Goal: Task Accomplishment & Management: Use online tool/utility

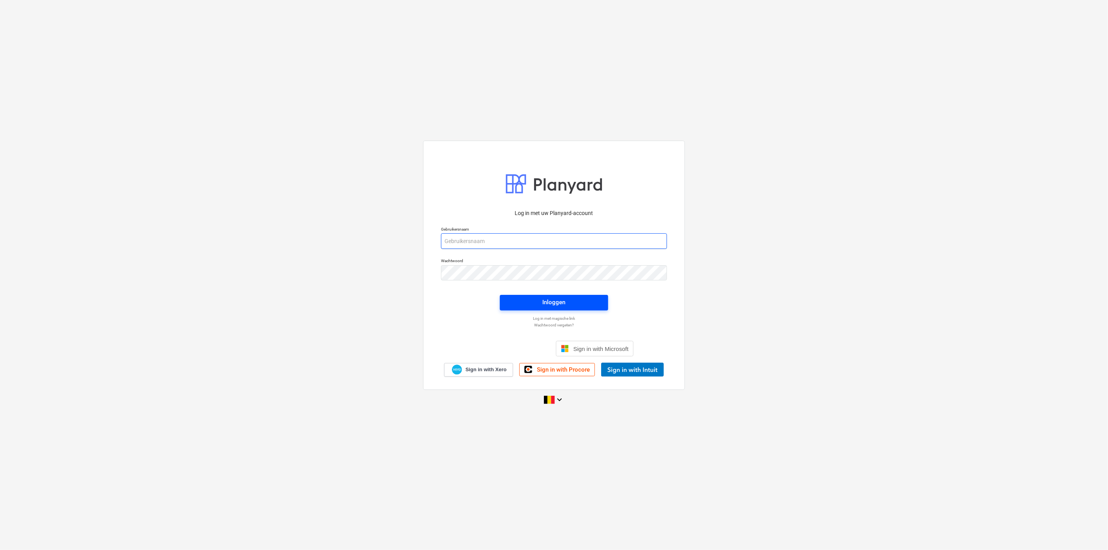
type input "[PERSON_NAME][EMAIL_ADDRESS][DOMAIN_NAME]"
click at [592, 298] on span "Inloggen" at bounding box center [554, 302] width 90 height 10
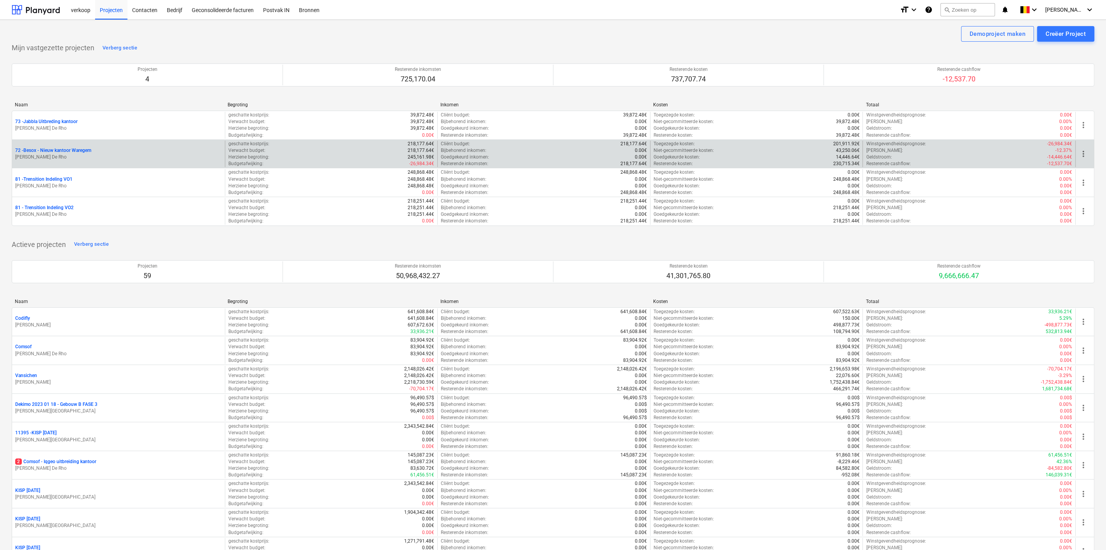
click at [111, 152] on div "72 - Besox - Nieuw kantoor Waregem" at bounding box center [118, 150] width 207 height 7
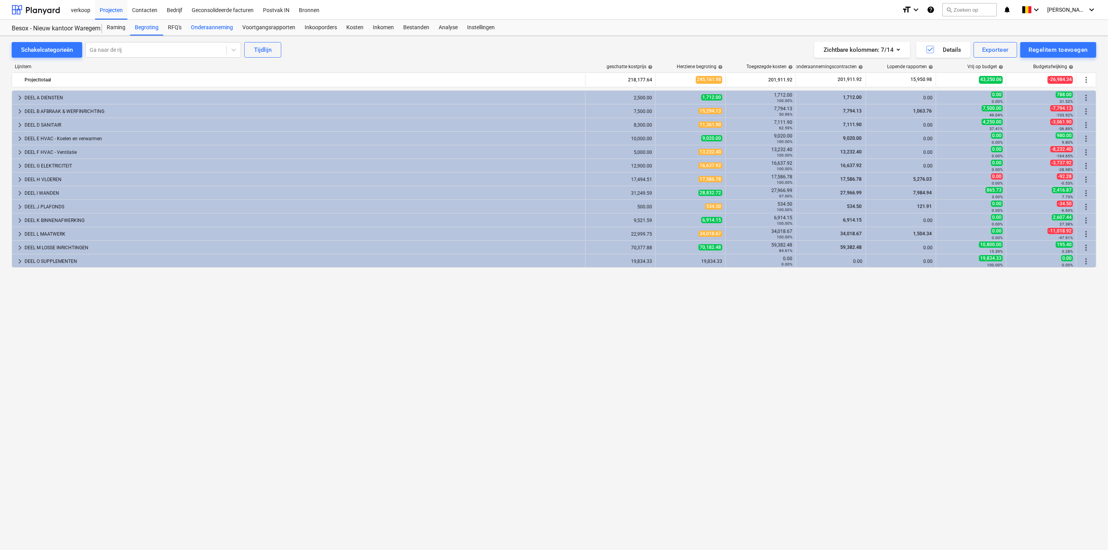
click at [220, 30] on div "Onderaanneming" at bounding box center [211, 28] width 51 height 16
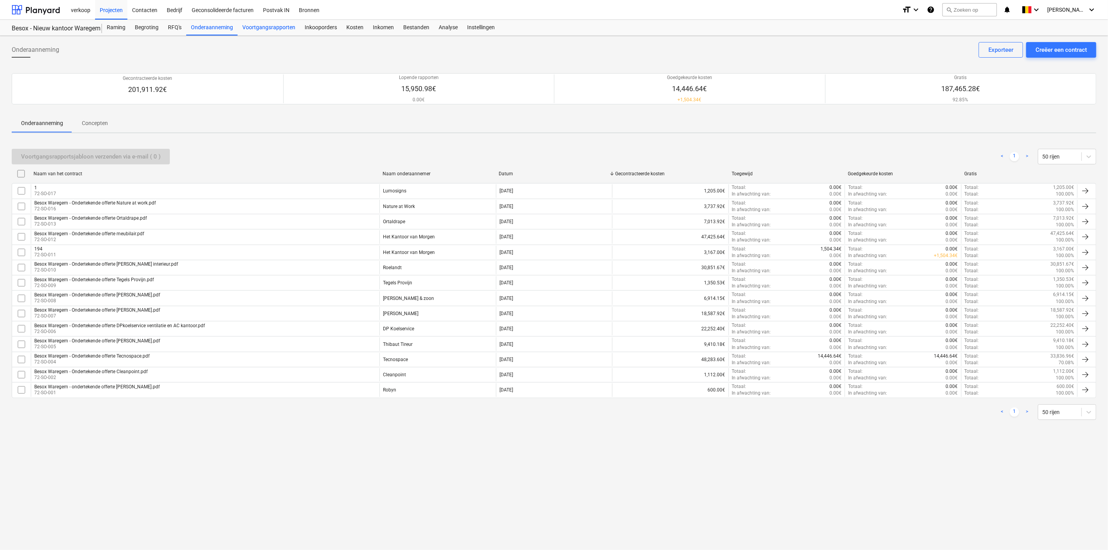
click at [279, 23] on div "Voortgangsrapporten" at bounding box center [269, 28] width 62 height 16
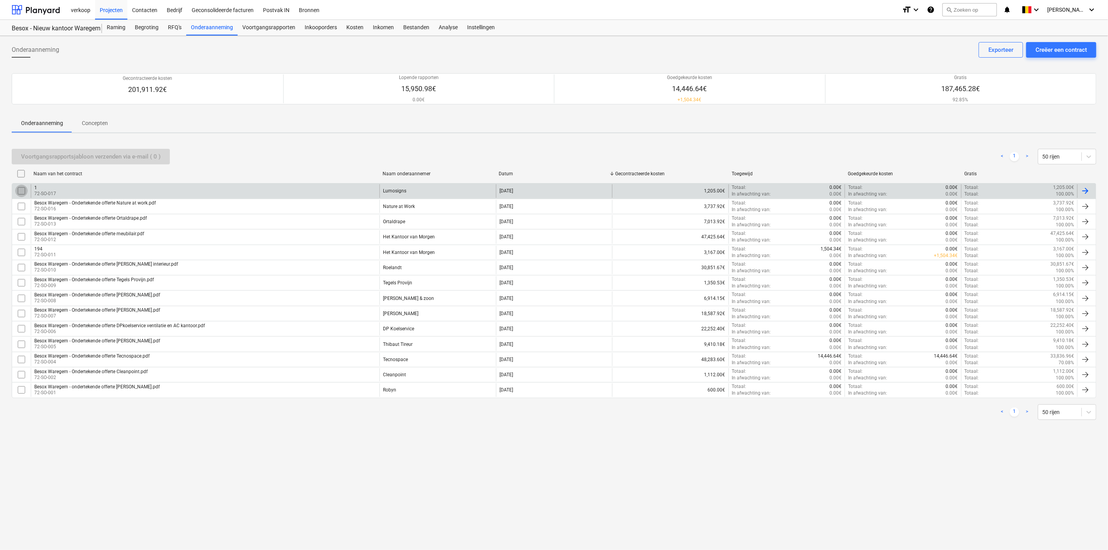
click at [22, 190] on input "checkbox" at bounding box center [21, 191] width 12 height 12
click at [665, 190] on div at bounding box center [1085, 190] width 9 height 9
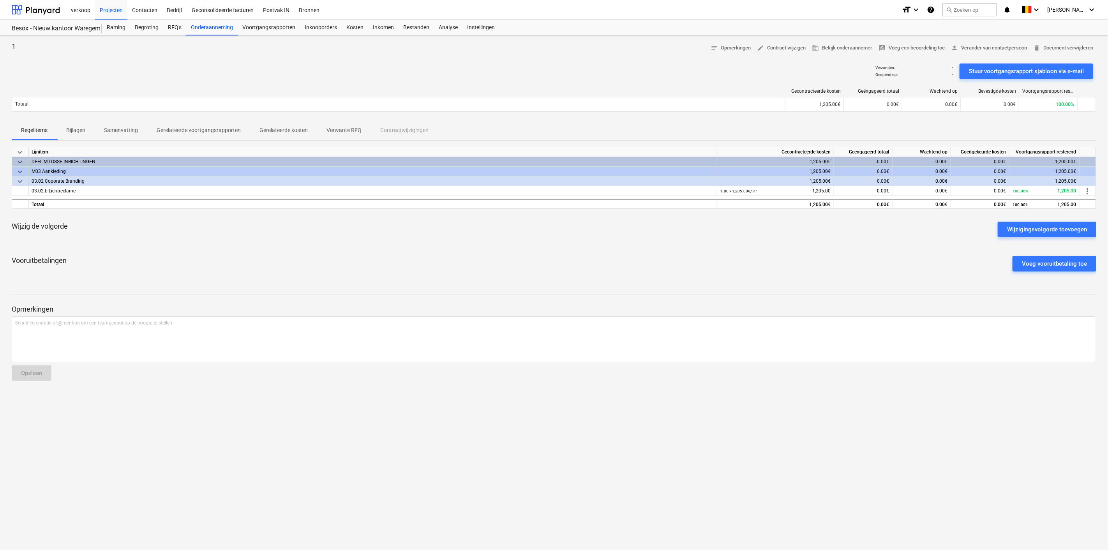
click at [210, 134] on span "Gerelateerde voortgangsrapporten" at bounding box center [198, 130] width 103 height 13
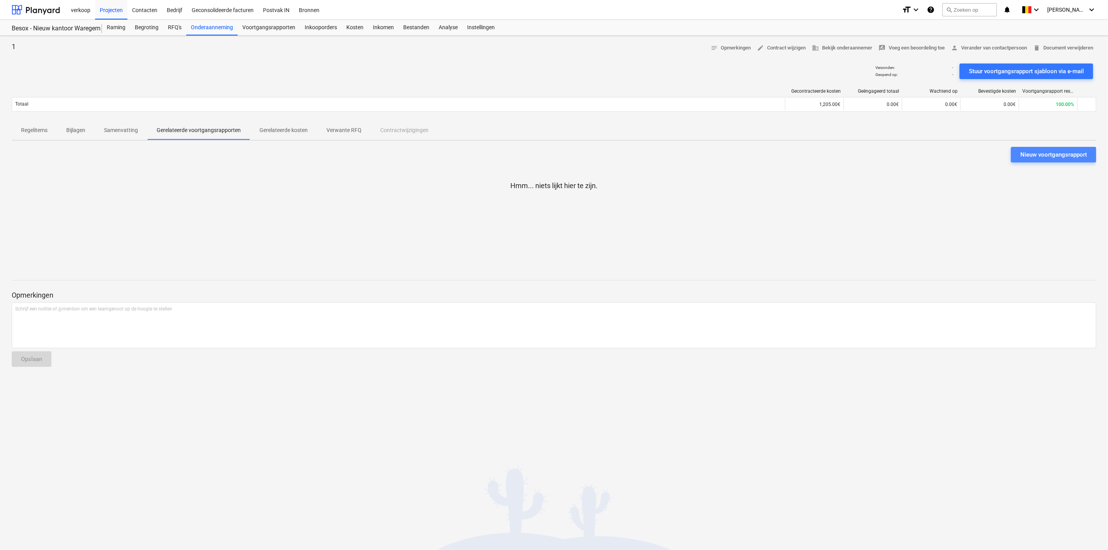
click at [665, 155] on div "Nieuw voortgangsrapport" at bounding box center [1054, 155] width 67 height 10
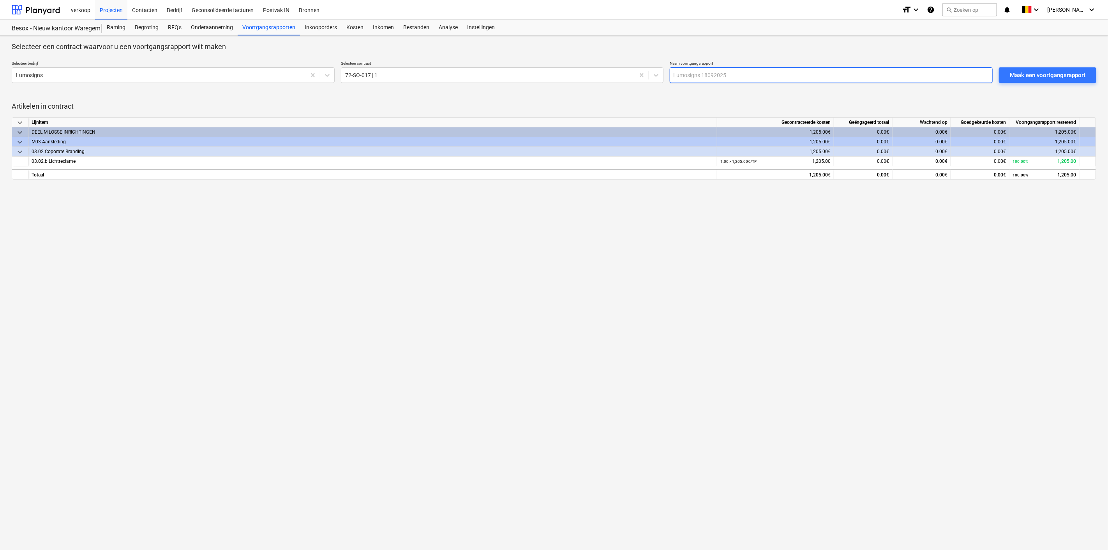
click at [665, 77] on input "text" at bounding box center [831, 75] width 323 height 16
drag, startPoint x: 720, startPoint y: 77, endPoint x: 595, endPoint y: 85, distance: 125.7
click at [595, 85] on div "Selecteer bedrijf Lumosigns Selecteer contract 72-SO-017 | 1 Naam voortgangsrap…" at bounding box center [551, 72] width 1085 height 28
type input "aanbetalingsfactuur"
click at [665, 74] on div "Maak een voortgangsrapport" at bounding box center [1048, 75] width 76 height 10
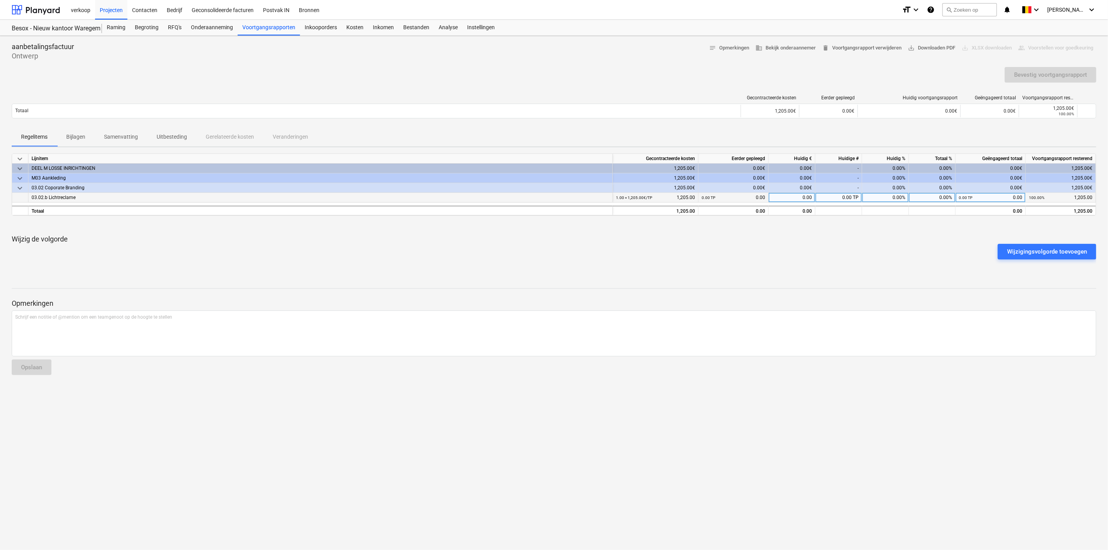
click at [665, 196] on div "0.00" at bounding box center [792, 198] width 47 height 10
click at [665, 197] on div "0.00%" at bounding box center [885, 198] width 47 height 10
type input "100"
click at [665, 253] on div "Wijzigingsvolgorde toevoegen" at bounding box center [1047, 252] width 80 height 10
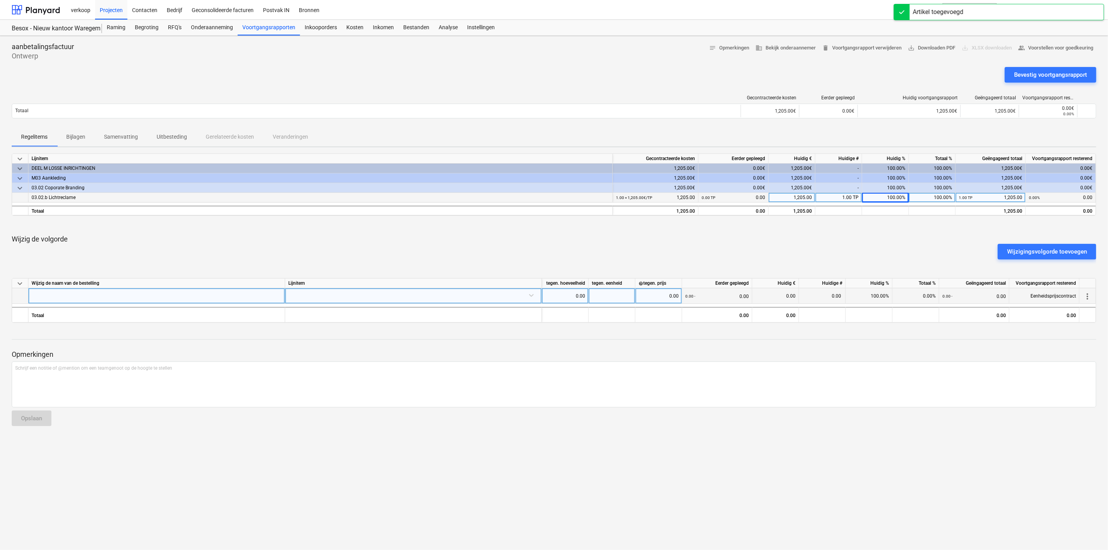
click at [665, 296] on span "more_vert" at bounding box center [1087, 296] width 9 height 9
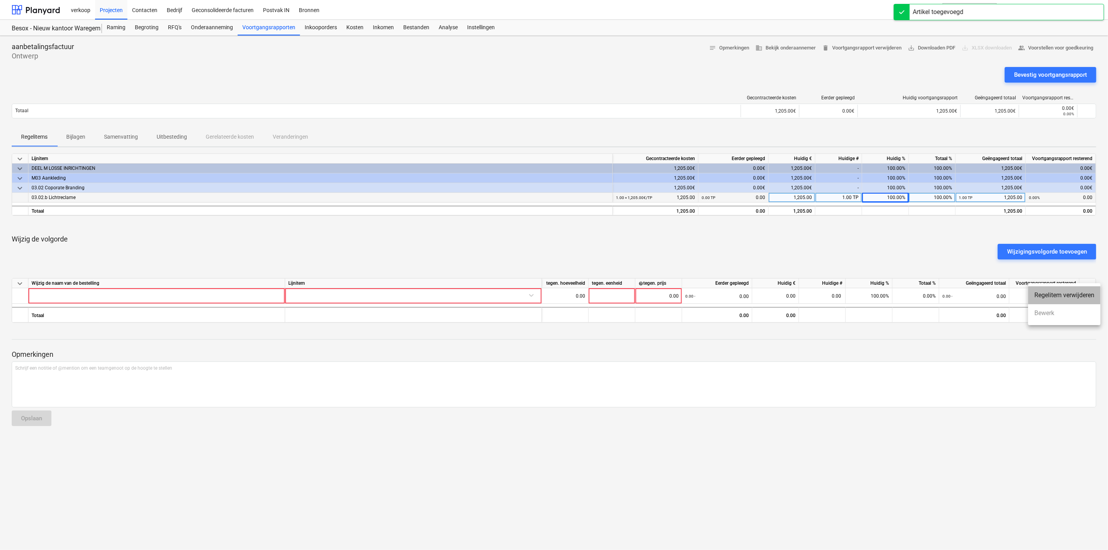
click at [665, 299] on li "Regelitem verwijderen" at bounding box center [1064, 295] width 72 height 18
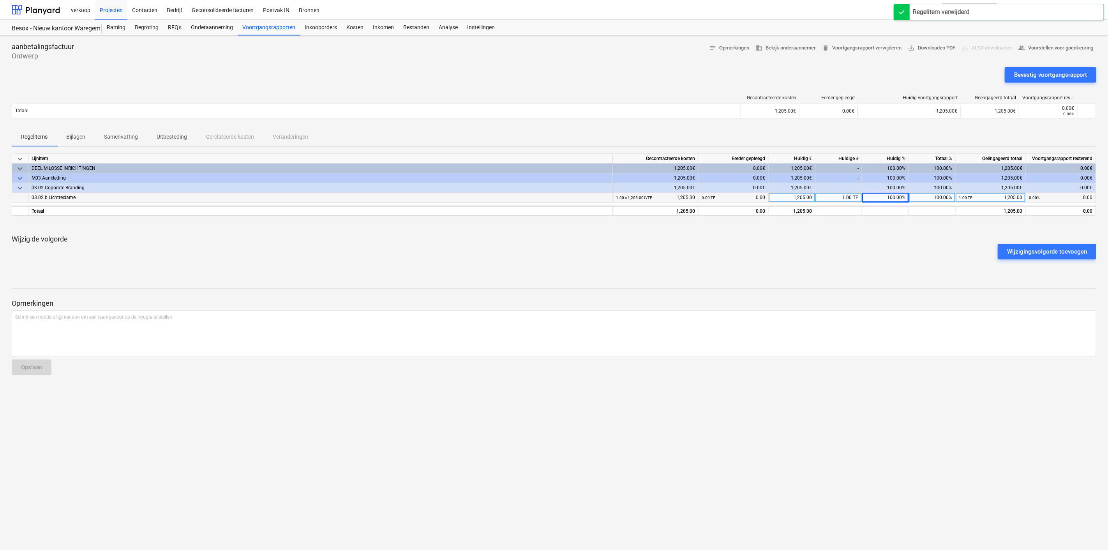
click at [71, 136] on p "Bijlagen" at bounding box center [75, 137] width 19 height 8
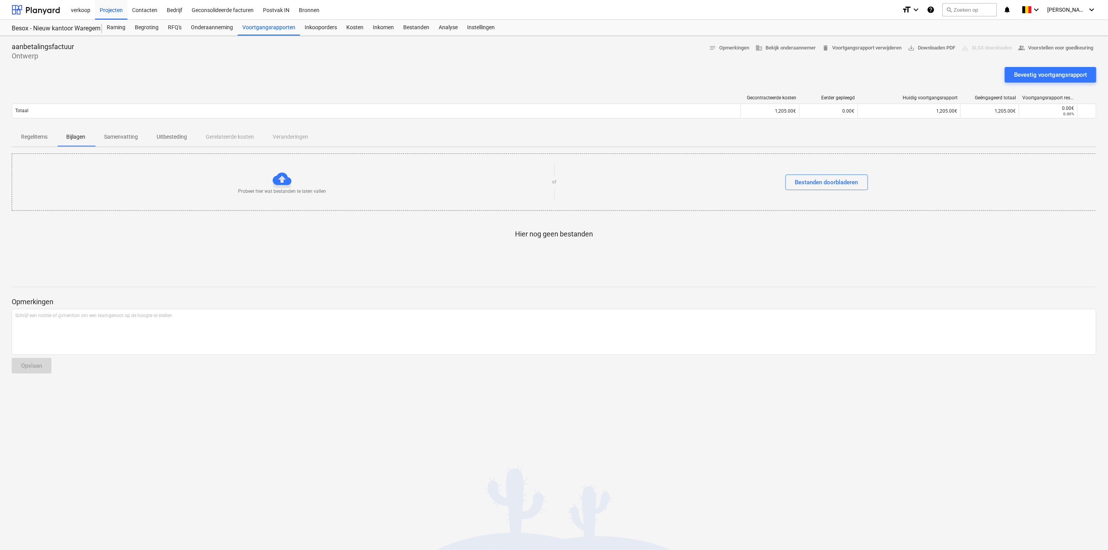
click at [273, 186] on div at bounding box center [282, 179] width 19 height 19
click at [665, 183] on div "Bestanden doorbladeren" at bounding box center [826, 182] width 63 height 10
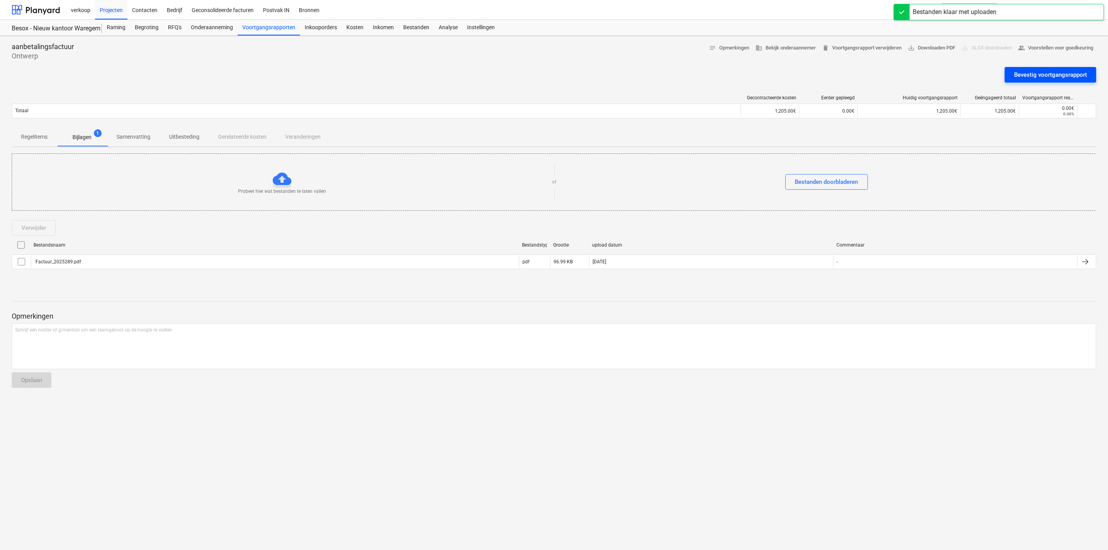
click at [665, 78] on div "Bevestig voortgangsrapport" at bounding box center [1050, 75] width 73 height 10
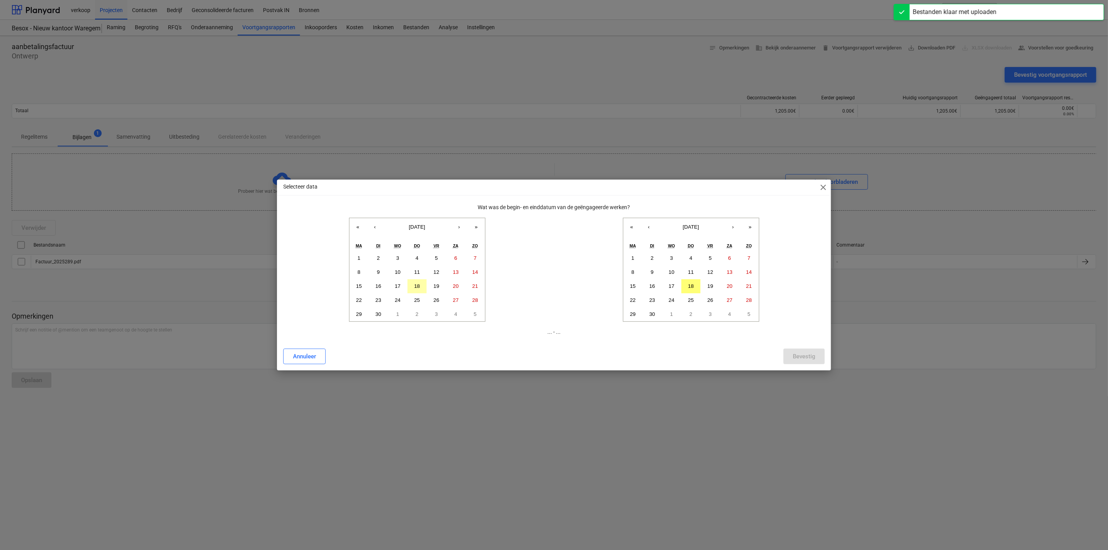
click at [420, 286] on button "18" at bounding box center [417, 286] width 19 height 14
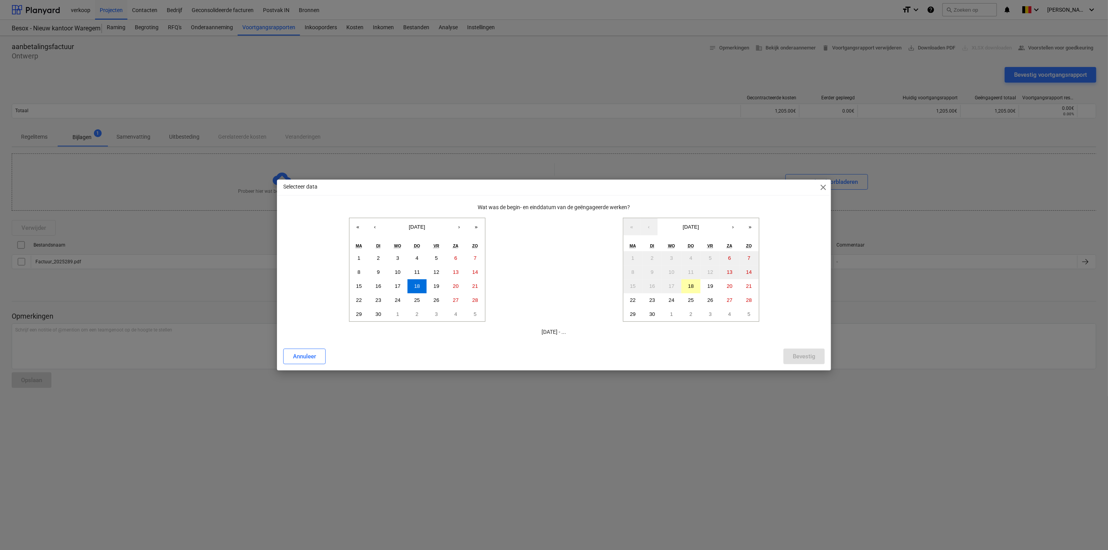
click at [665, 283] on abbr "18" at bounding box center [691, 286] width 6 height 6
click at [665, 342] on button "Bevestig" at bounding box center [804, 357] width 41 height 16
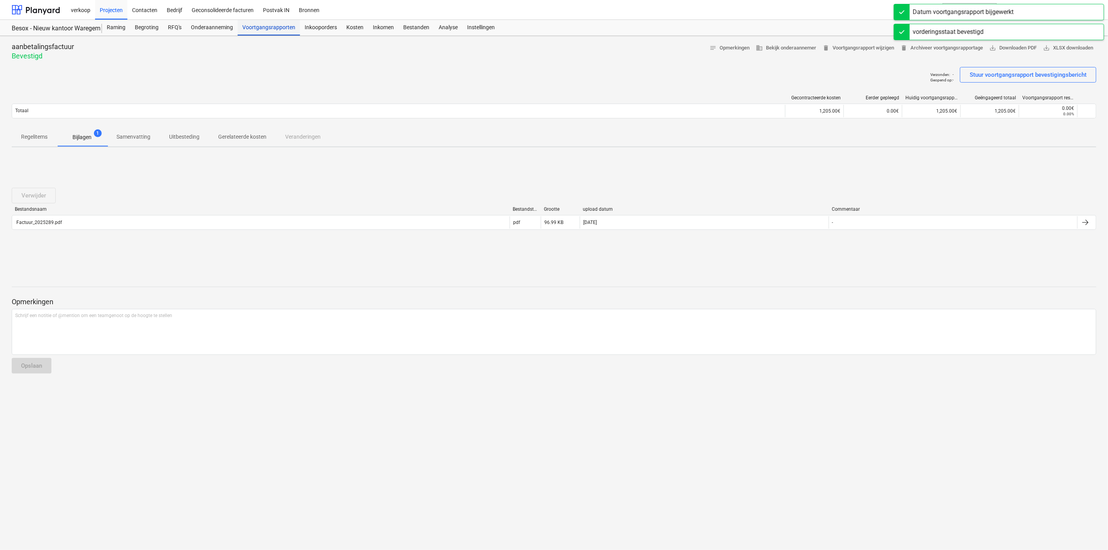
click at [249, 24] on div "Voortgangsrapporten" at bounding box center [269, 28] width 62 height 16
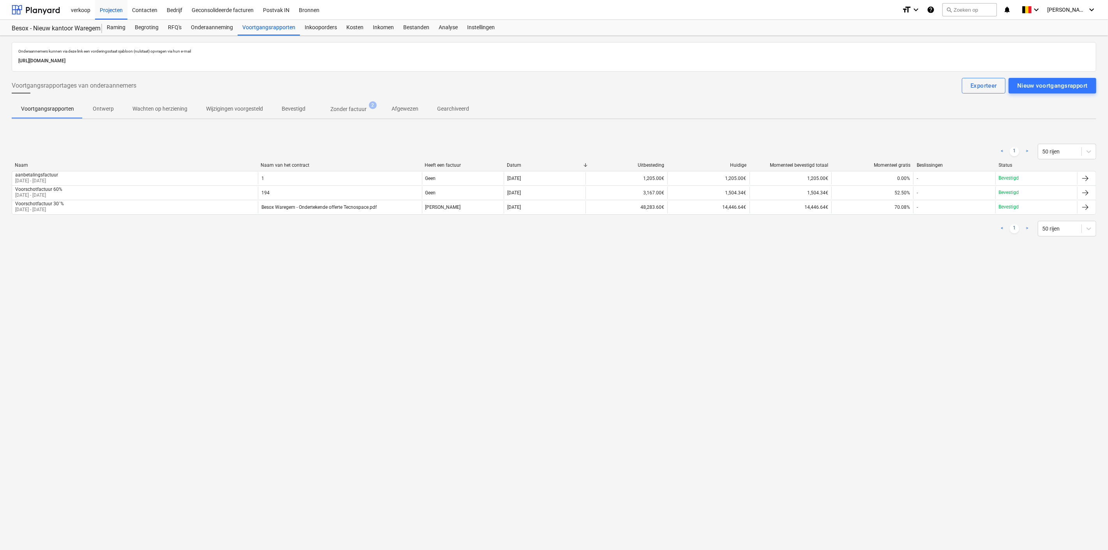
click at [346, 105] on span "Zonder factuur 2" at bounding box center [348, 108] width 49 height 7
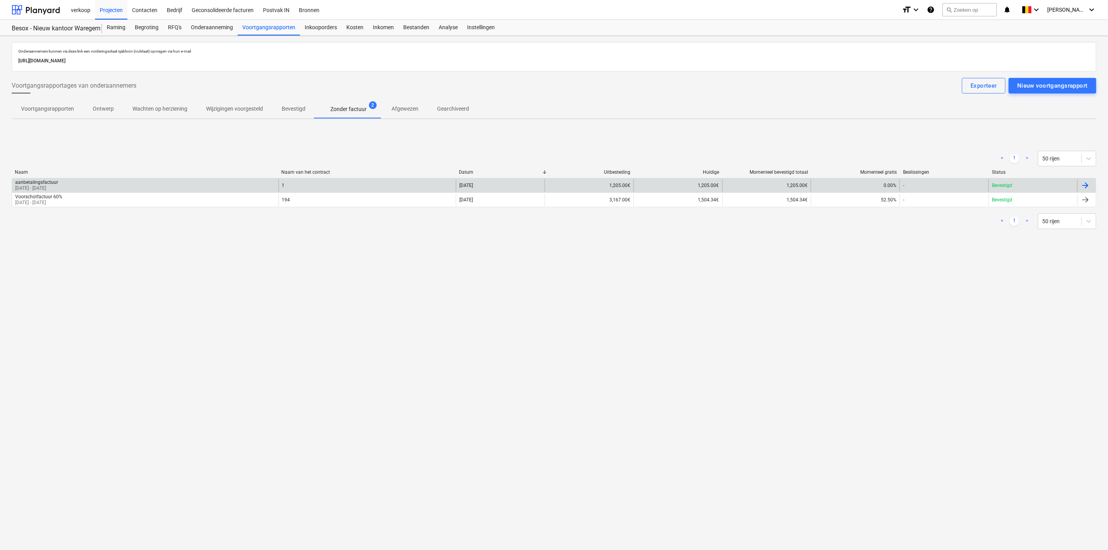
click at [665, 183] on div at bounding box center [1085, 185] width 9 height 9
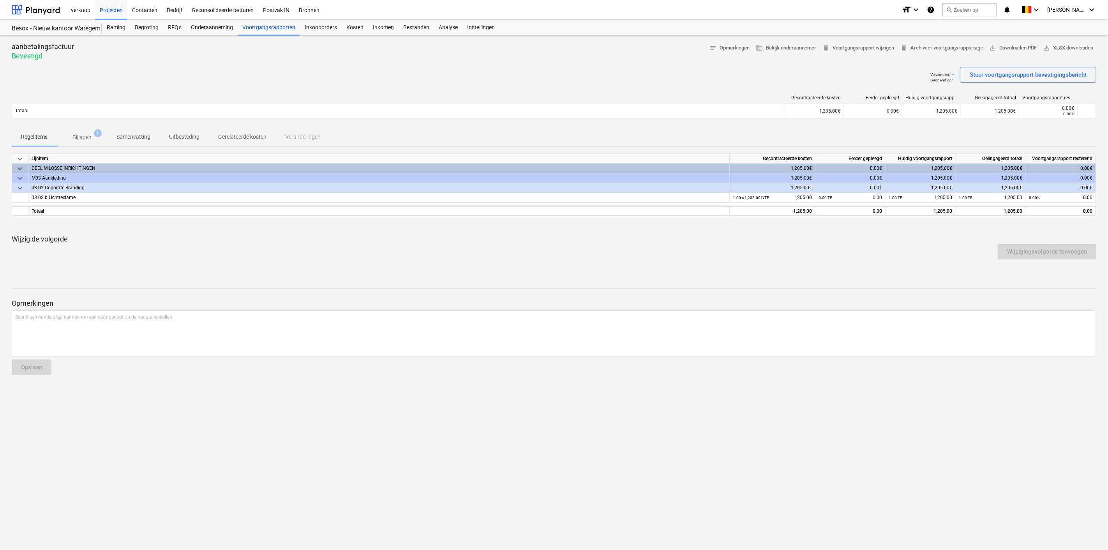
click at [86, 135] on p "Bijlagen" at bounding box center [81, 137] width 19 height 8
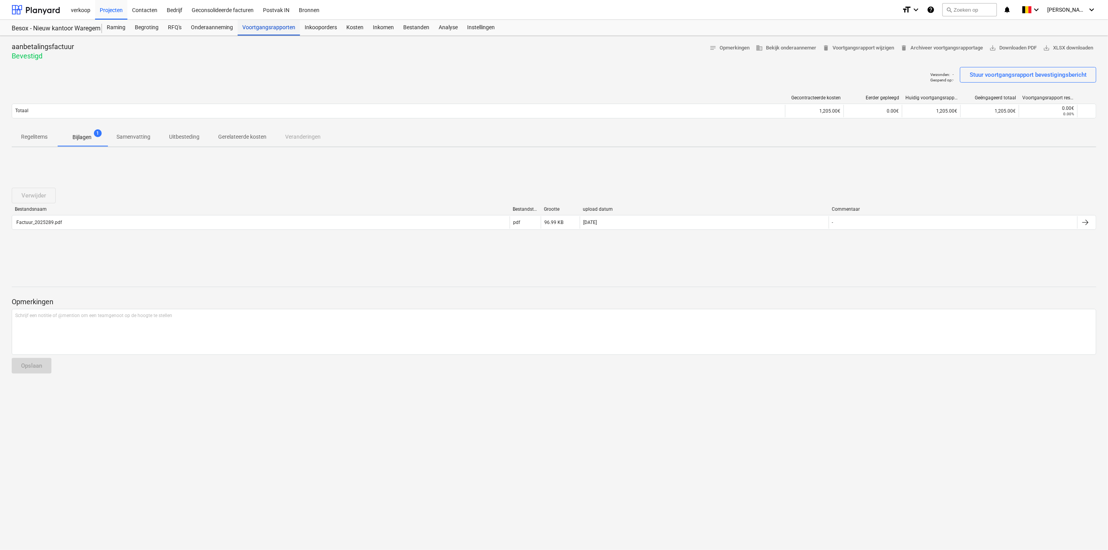
click at [256, 27] on div "Voortgangsrapporten" at bounding box center [269, 28] width 62 height 16
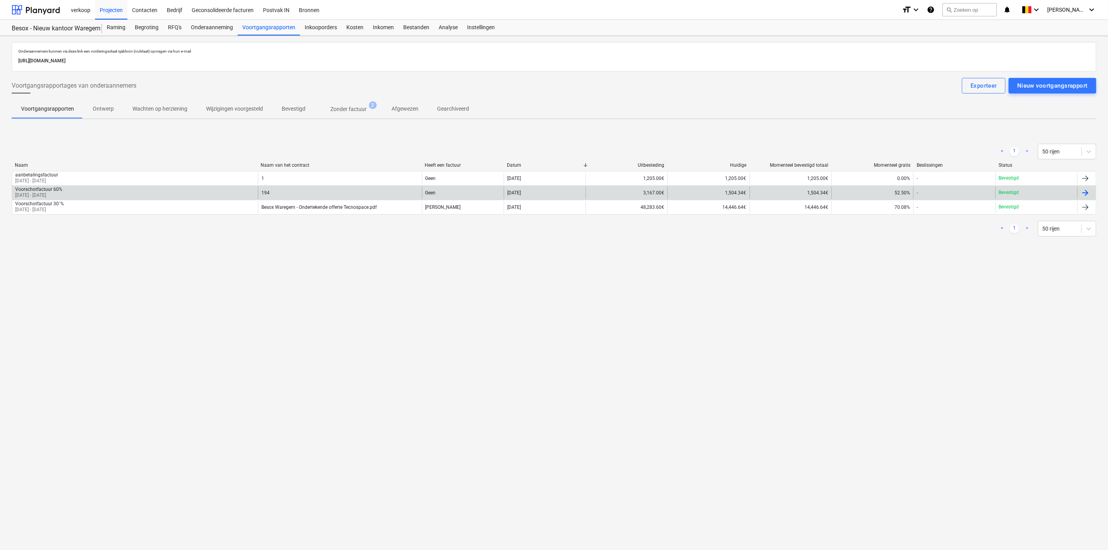
click at [382, 190] on div "194" at bounding box center [340, 193] width 164 height 12
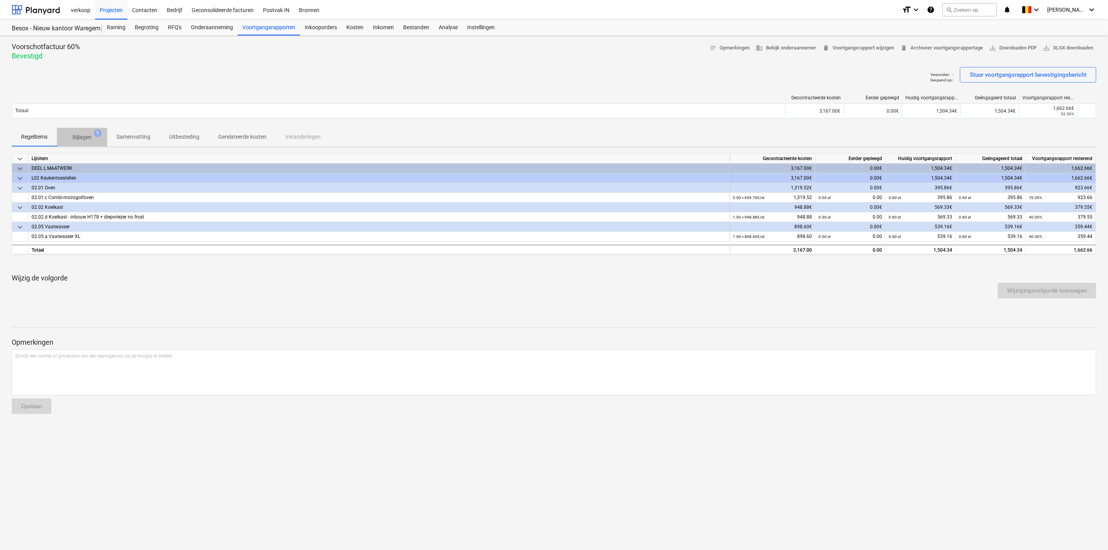
click at [90, 135] on p "Bijlagen" at bounding box center [81, 137] width 19 height 8
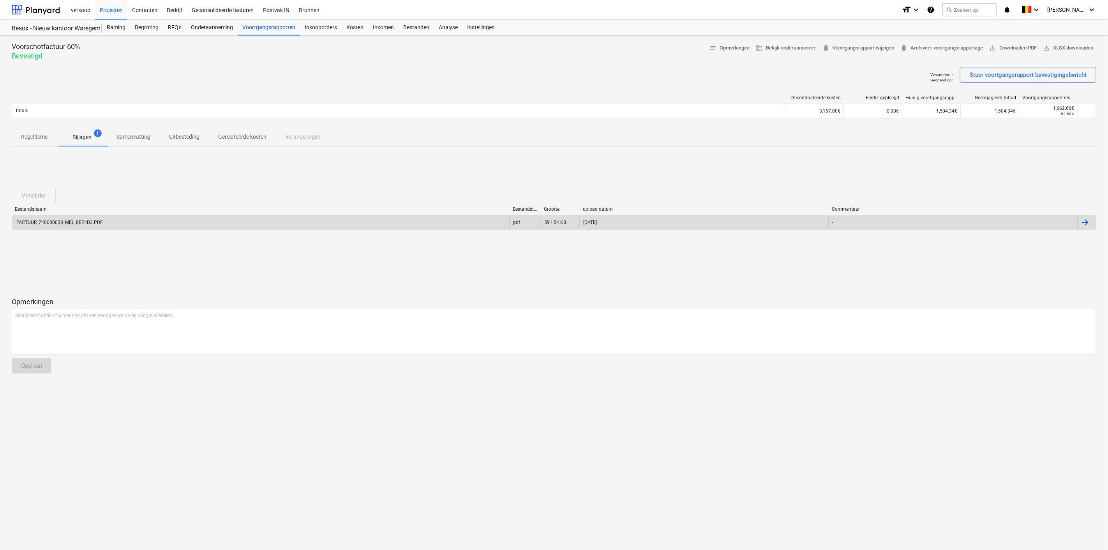
click at [104, 221] on div "FACTUUR_740000038_MEL_8EE4D3.PDF" at bounding box center [261, 222] width 498 height 12
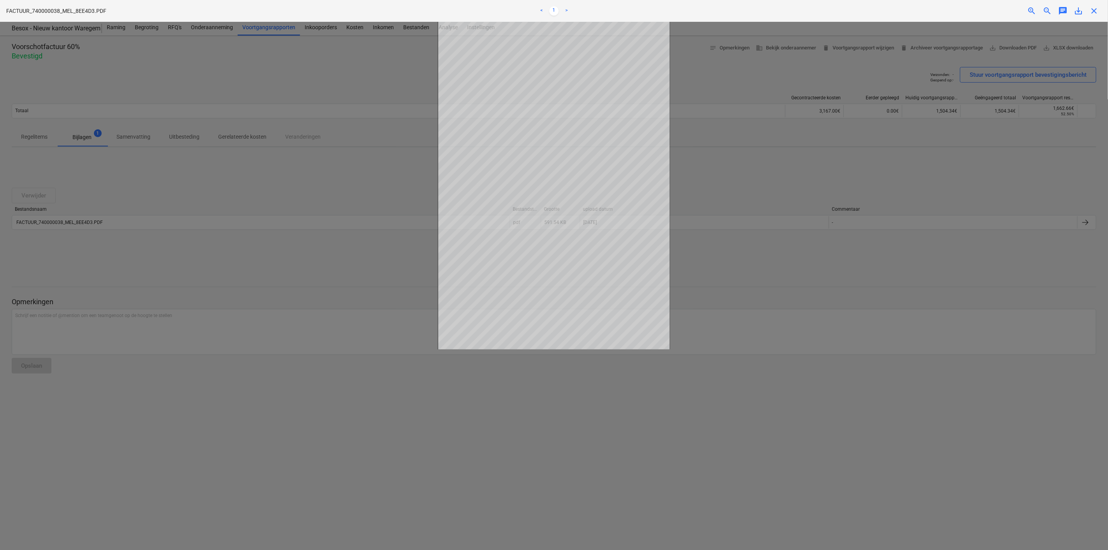
click at [665, 292] on div at bounding box center [554, 286] width 1108 height 528
click at [665, 14] on div "close" at bounding box center [1094, 10] width 16 height 9
click at [665, 11] on span "close" at bounding box center [1094, 10] width 9 height 9
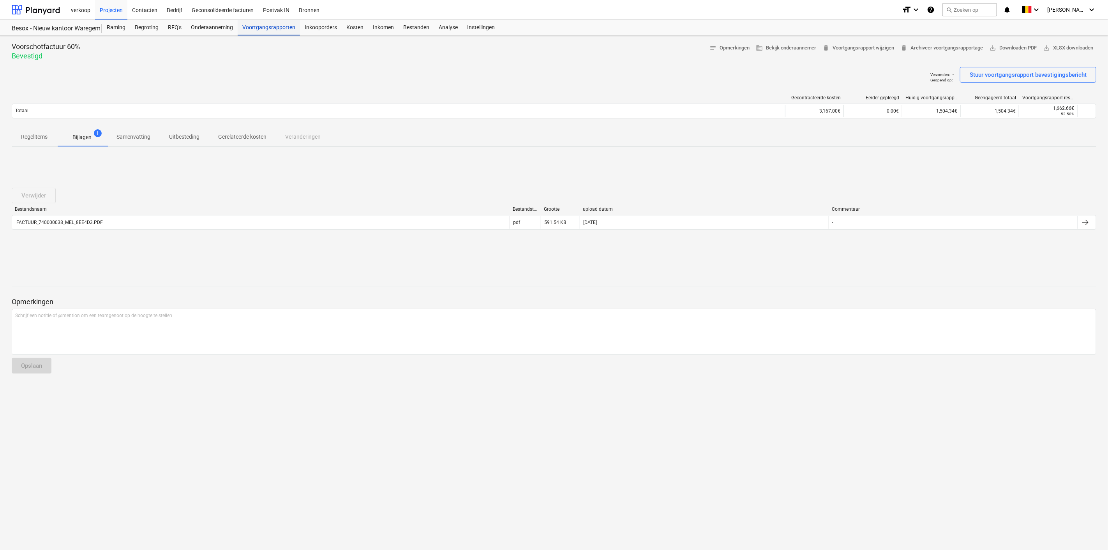
click at [269, 28] on div "Voortgangsrapporten" at bounding box center [269, 28] width 62 height 16
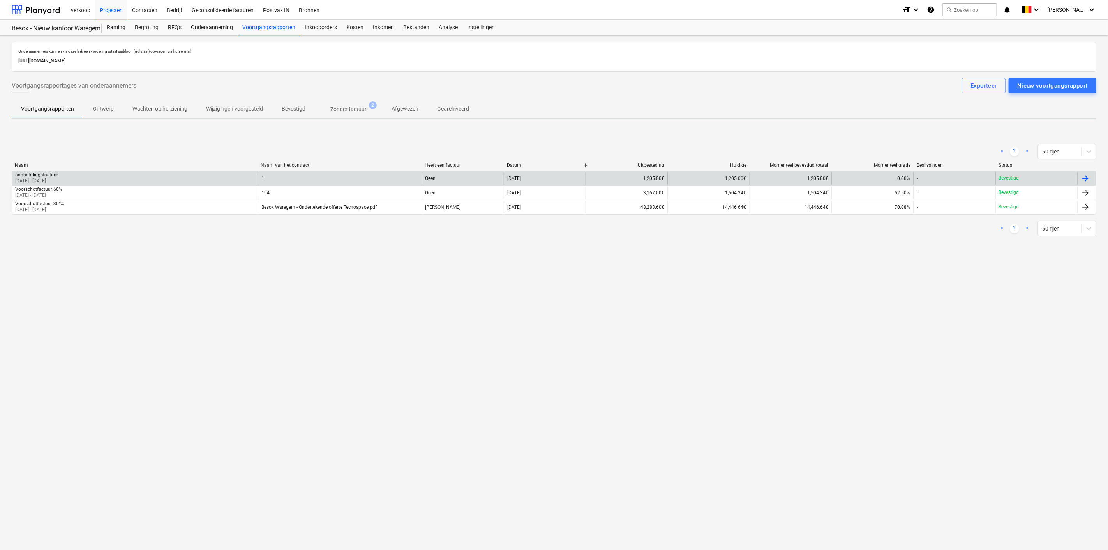
click at [556, 176] on div "[DATE]" at bounding box center [545, 178] width 82 height 12
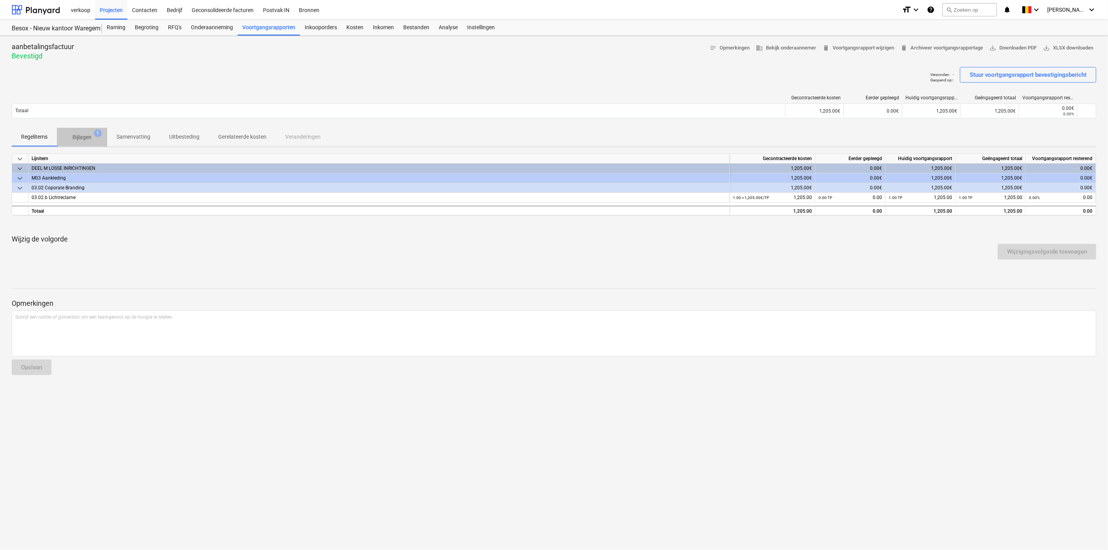
click at [82, 136] on p "Bijlagen" at bounding box center [81, 137] width 19 height 8
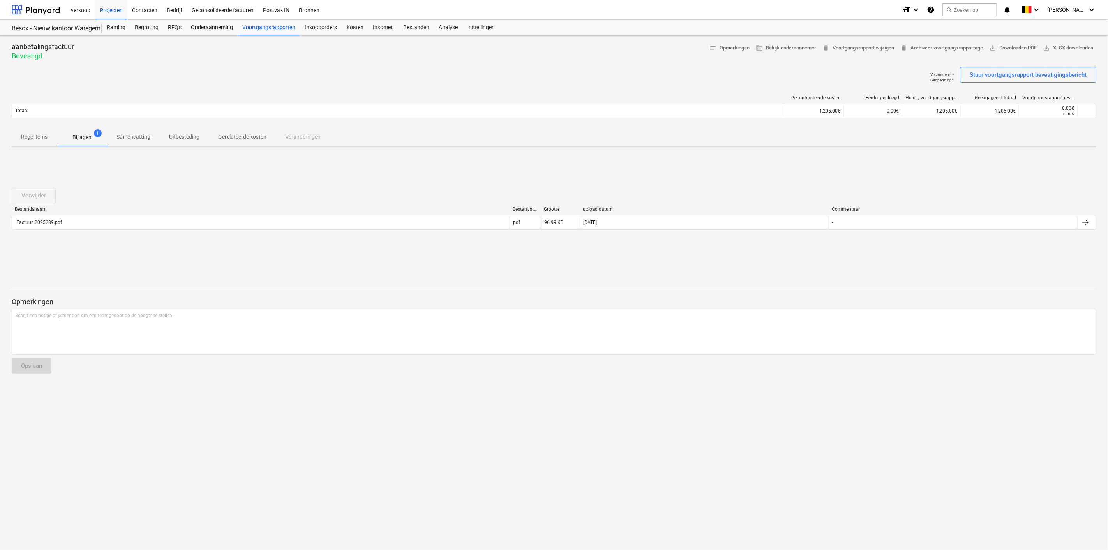
click at [82, 136] on p "Bijlagen" at bounding box center [81, 137] width 19 height 8
click at [246, 26] on div "Voortgangsrapporten" at bounding box center [269, 28] width 62 height 16
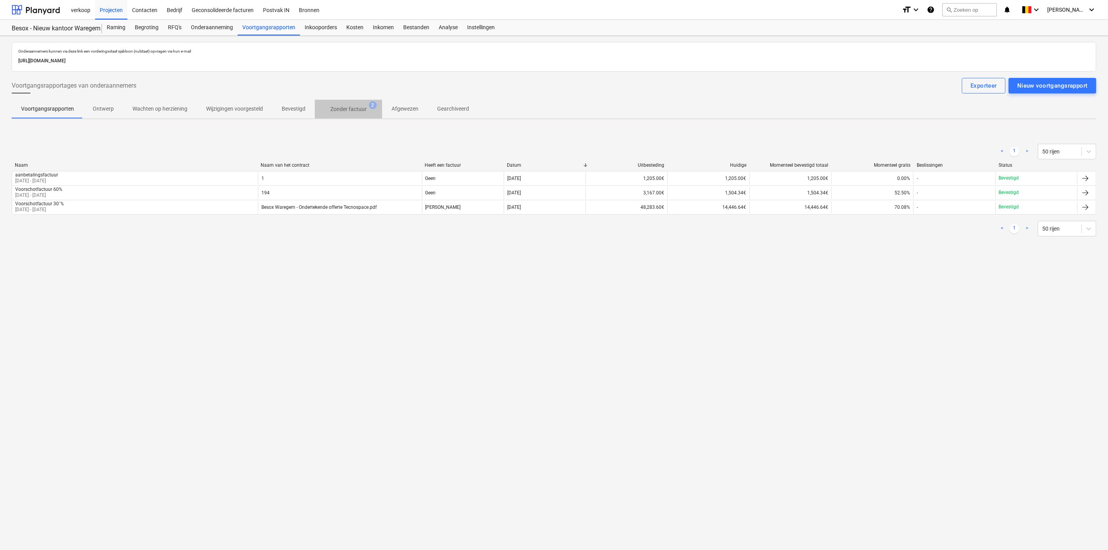
click at [350, 107] on p "Zonder factuur" at bounding box center [348, 109] width 36 height 8
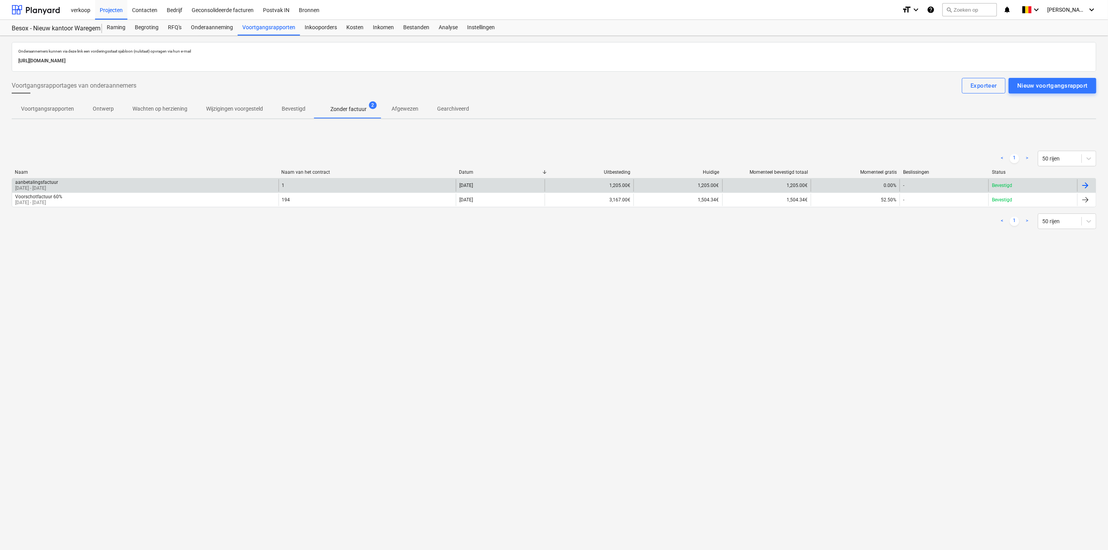
click at [113, 187] on div "aanbetalingsfactuur [DATE] - [DATE]" at bounding box center [145, 185] width 267 height 12
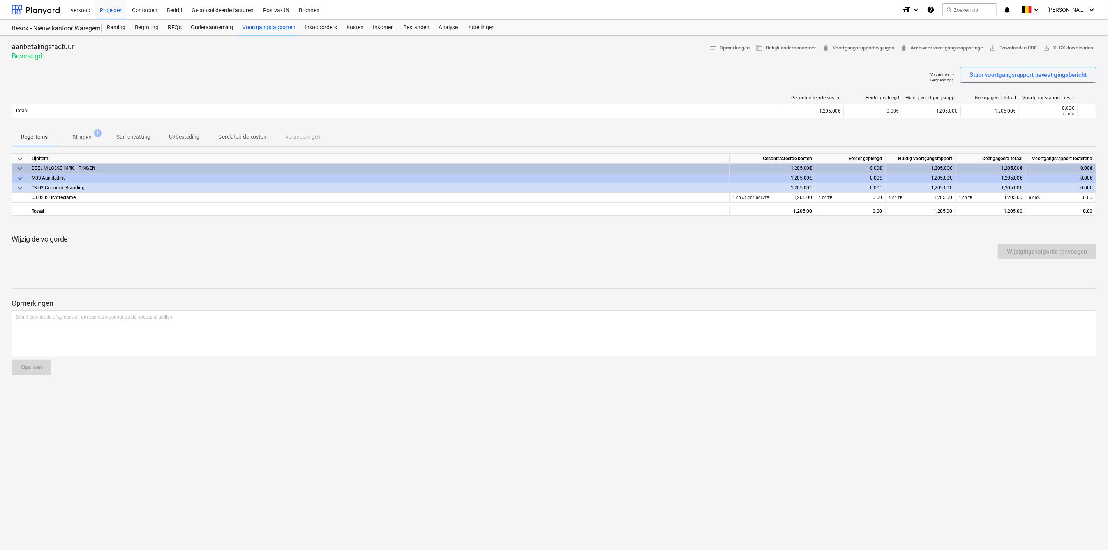
click at [85, 133] on p "Bijlagen" at bounding box center [81, 137] width 19 height 8
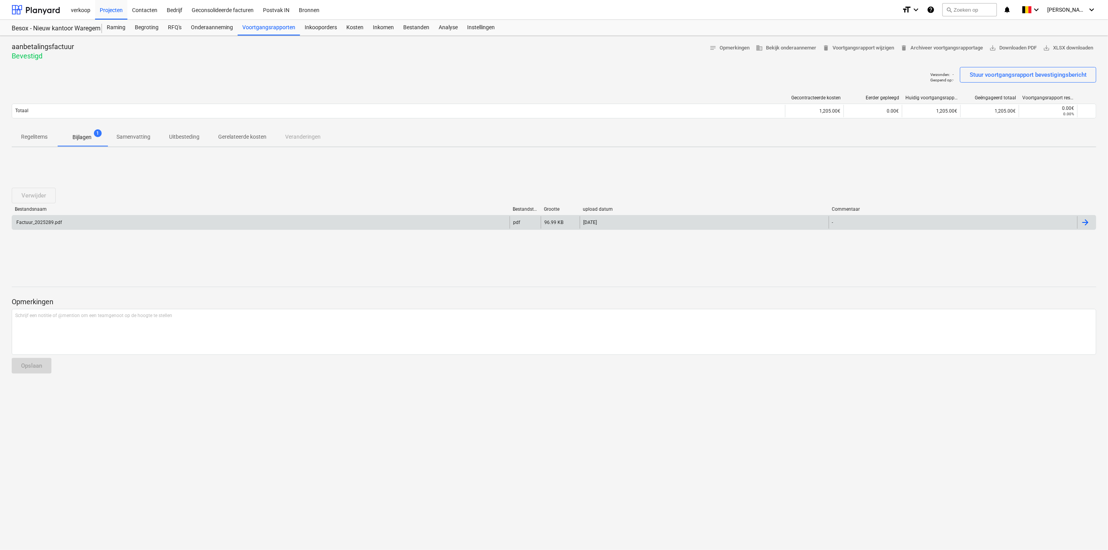
click at [665, 219] on div at bounding box center [1085, 222] width 9 height 9
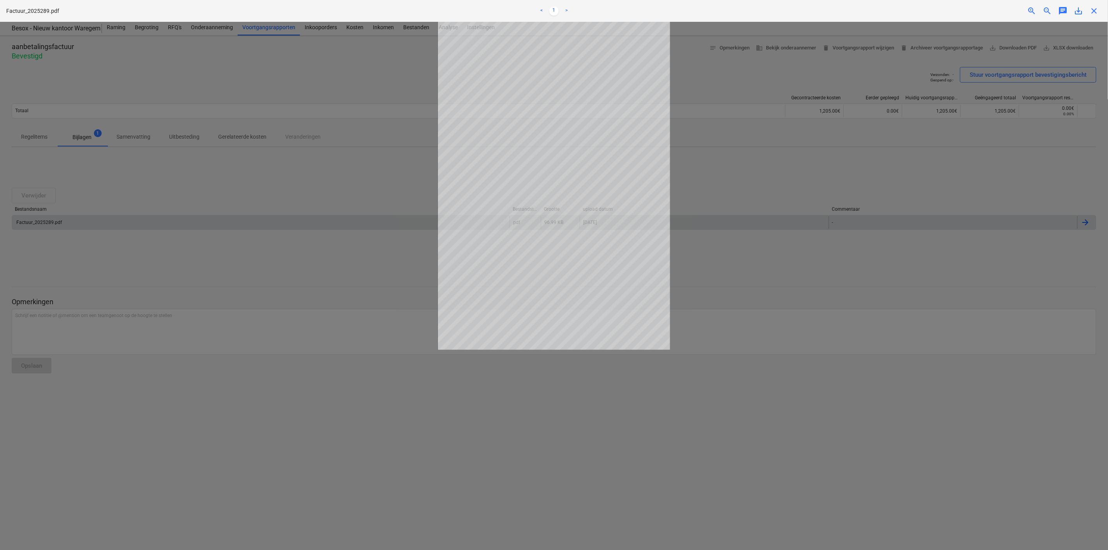
click at [268, 190] on div at bounding box center [554, 286] width 1108 height 528
click at [265, 32] on div at bounding box center [554, 286] width 1108 height 528
click at [361, 108] on div at bounding box center [554, 286] width 1108 height 528
click at [665, 8] on span "close" at bounding box center [1094, 10] width 9 height 9
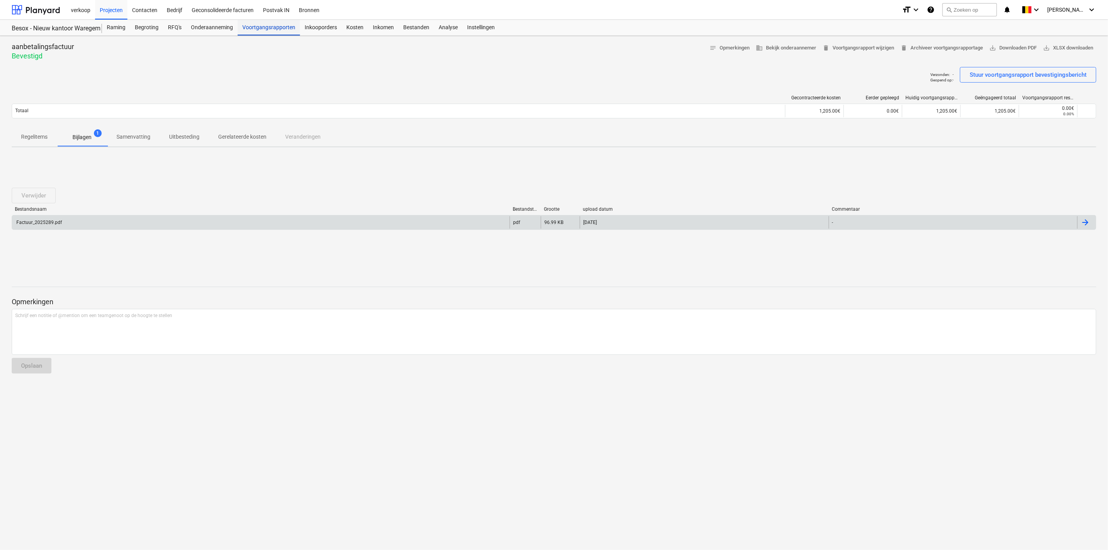
click at [278, 30] on div "Voortgangsrapporten" at bounding box center [269, 28] width 62 height 16
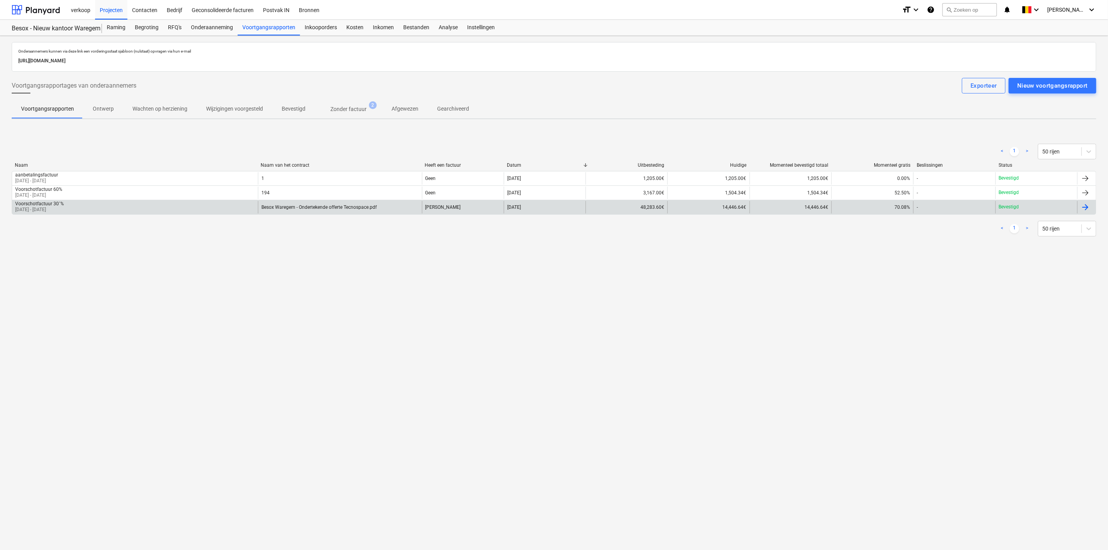
click at [211, 210] on div "Voorschotfactuur 30´% [DATE] - [DATE]" at bounding box center [135, 207] width 246 height 12
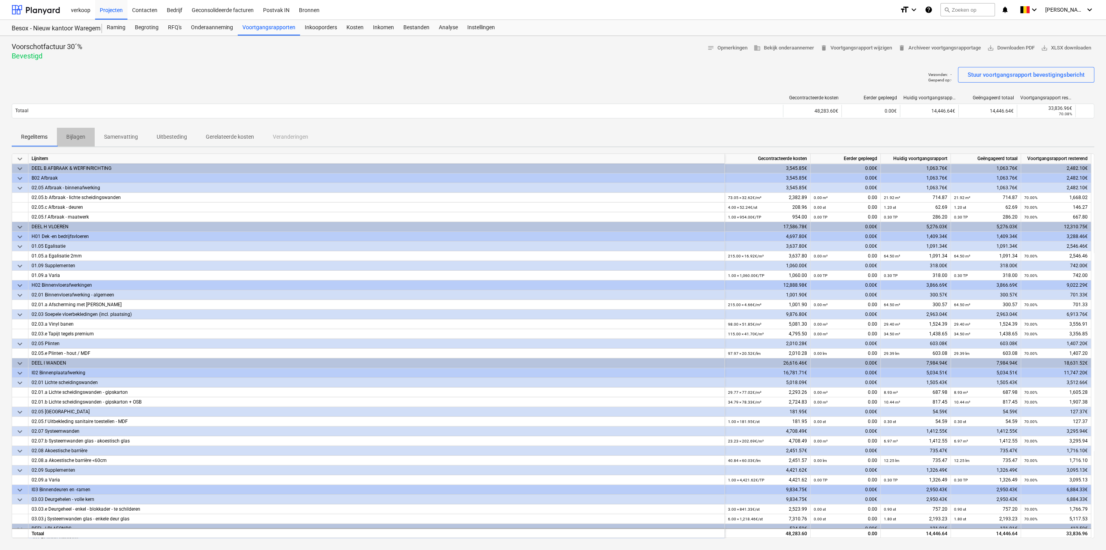
click at [71, 138] on p "Bijlagen" at bounding box center [75, 137] width 19 height 8
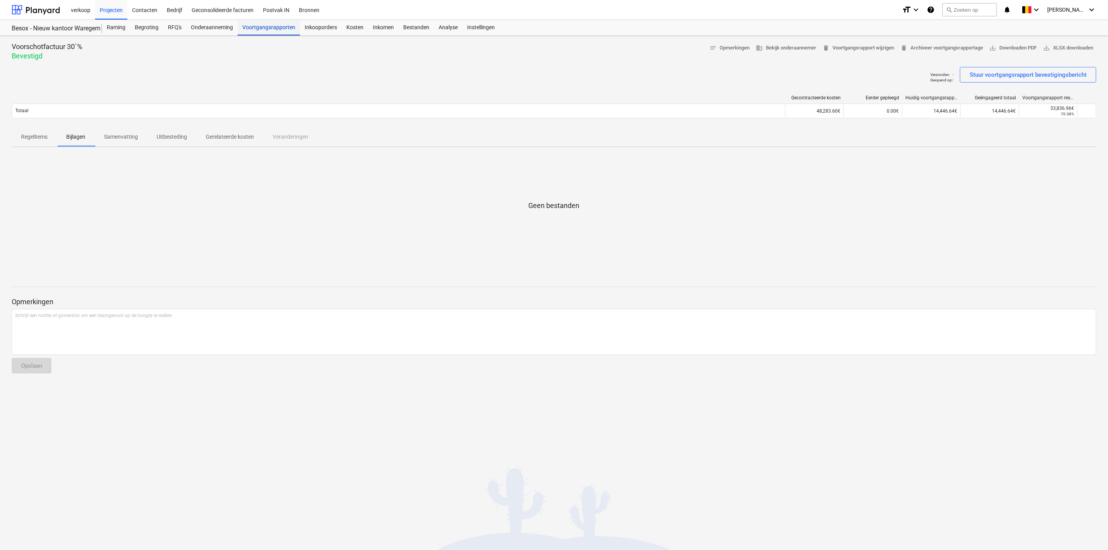
click at [270, 29] on div "Voortgangsrapporten" at bounding box center [269, 28] width 62 height 16
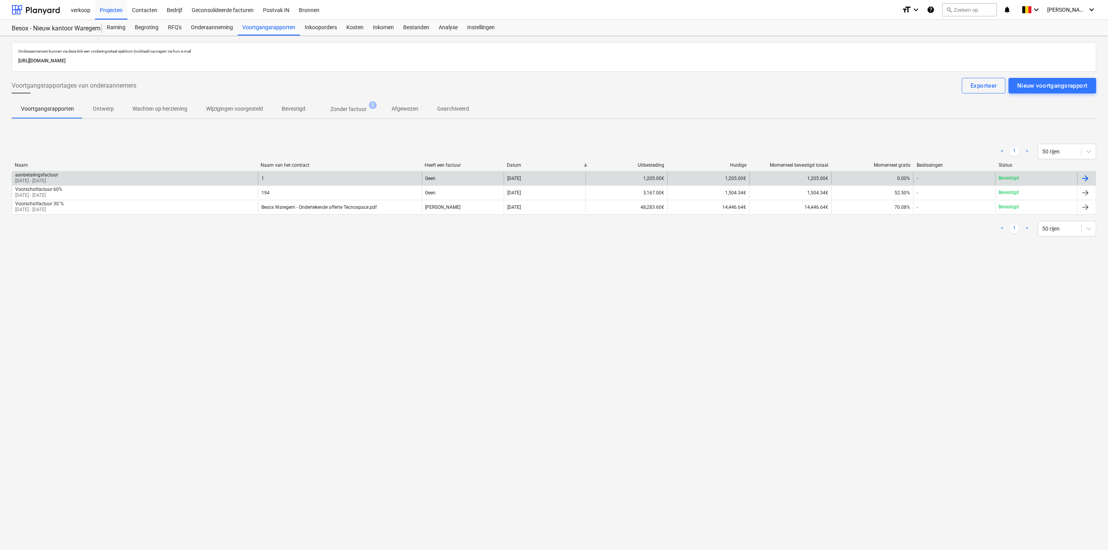
click at [198, 175] on div "aanbetalingsfactuur [DATE] - [DATE]" at bounding box center [135, 178] width 246 height 12
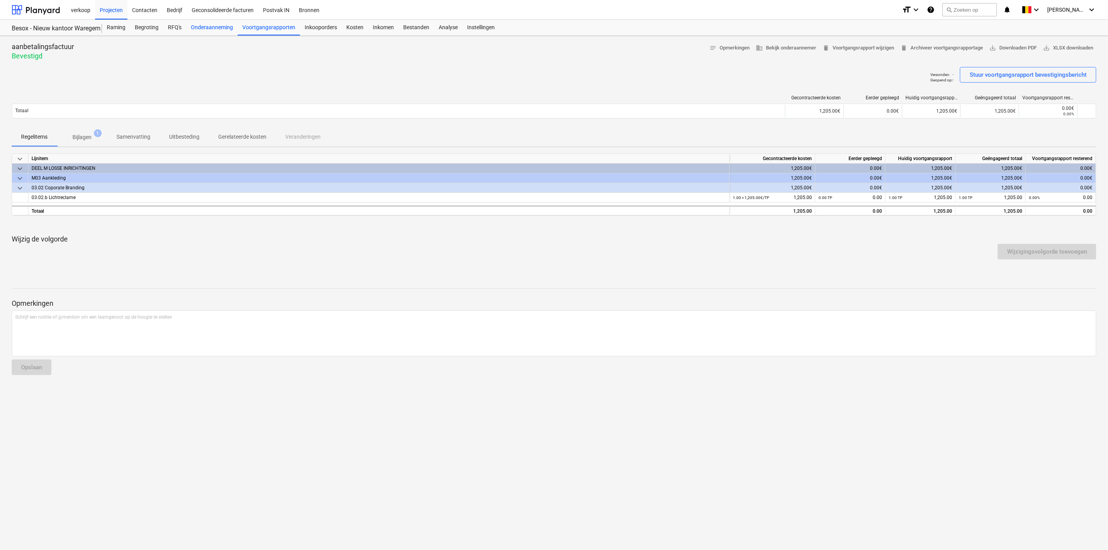
click at [205, 26] on div "Onderaanneming" at bounding box center [211, 28] width 51 height 16
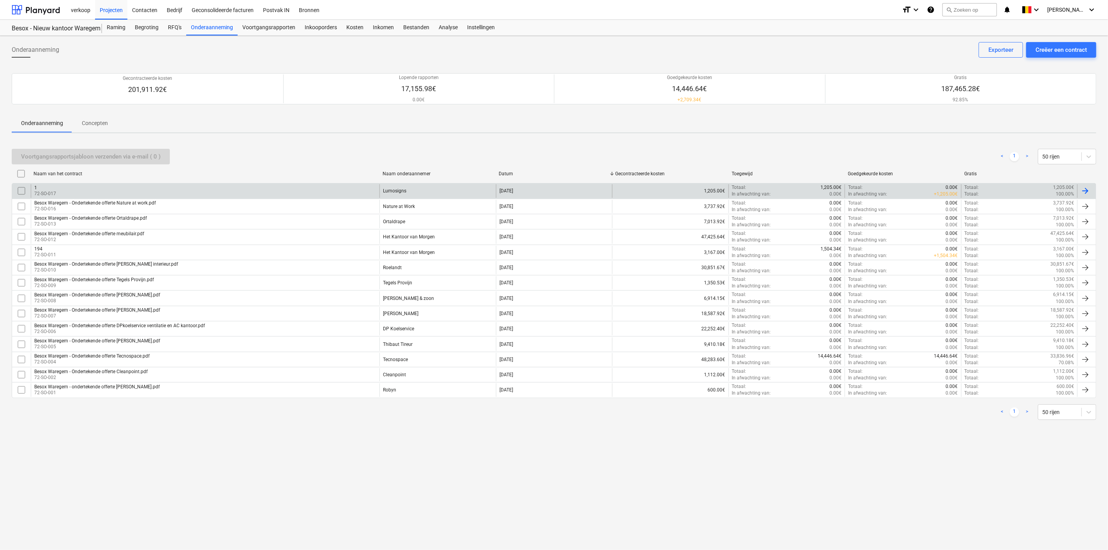
click at [665, 189] on div at bounding box center [1085, 190] width 9 height 9
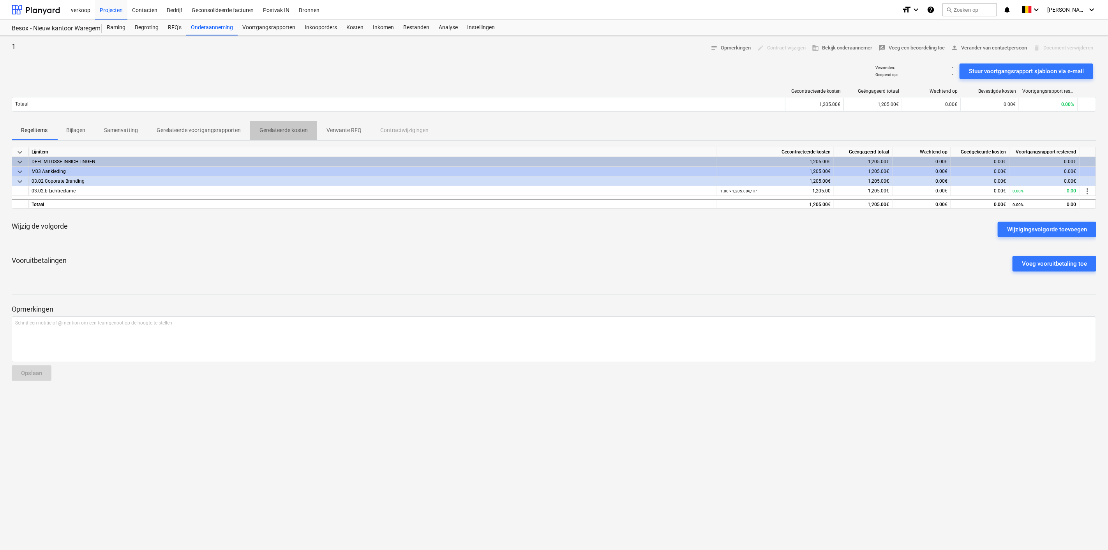
click at [290, 128] on p "Gerelateerde kosten" at bounding box center [284, 130] width 48 height 8
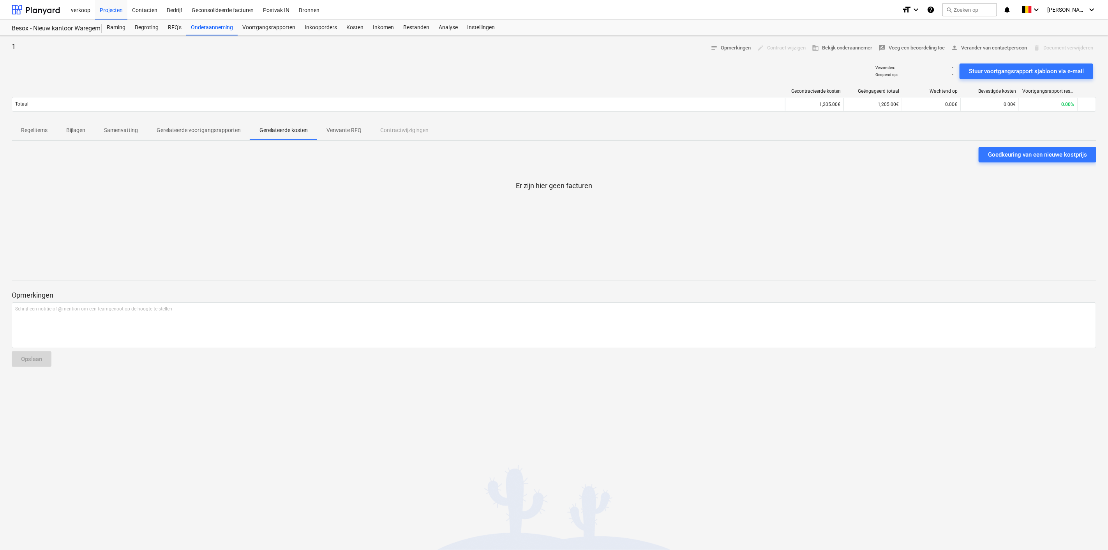
click at [543, 188] on p "Er zijn hier geen facturen" at bounding box center [554, 185] width 76 height 9
click at [567, 186] on p "Er zijn hier geen facturen" at bounding box center [554, 185] width 76 height 9
click at [269, 27] on div "Voortgangsrapporten" at bounding box center [269, 28] width 62 height 16
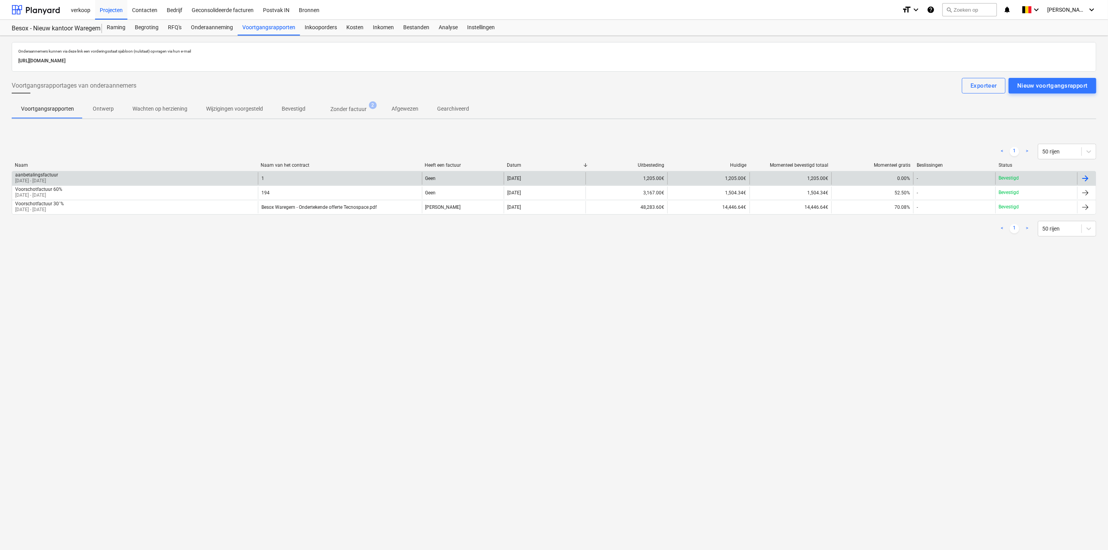
click at [199, 178] on div "aanbetalingsfactuur [DATE] - [DATE]" at bounding box center [135, 178] width 246 height 12
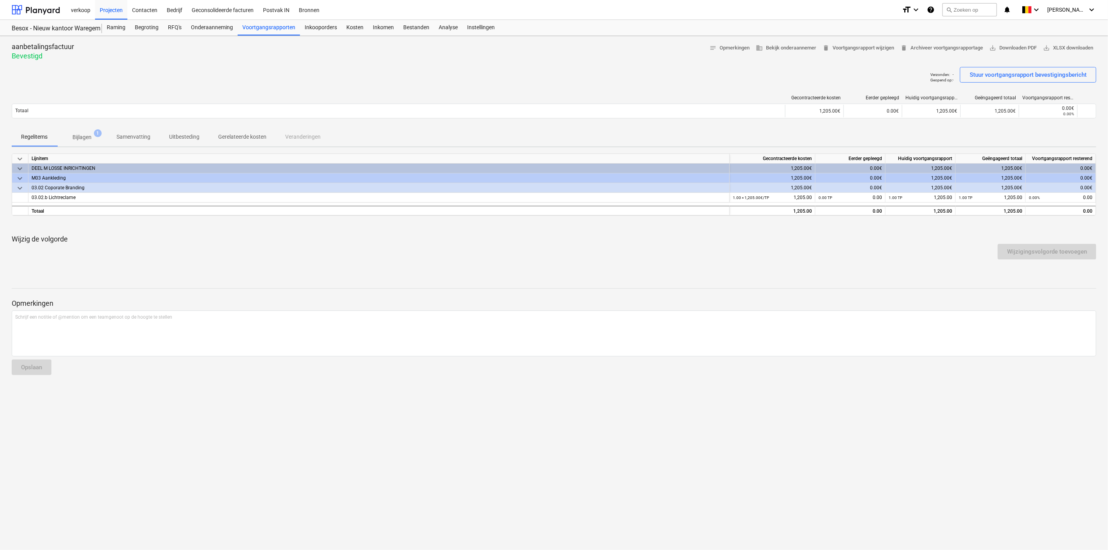
click at [238, 131] on span "Gerelateerde kosten" at bounding box center [242, 137] width 67 height 13
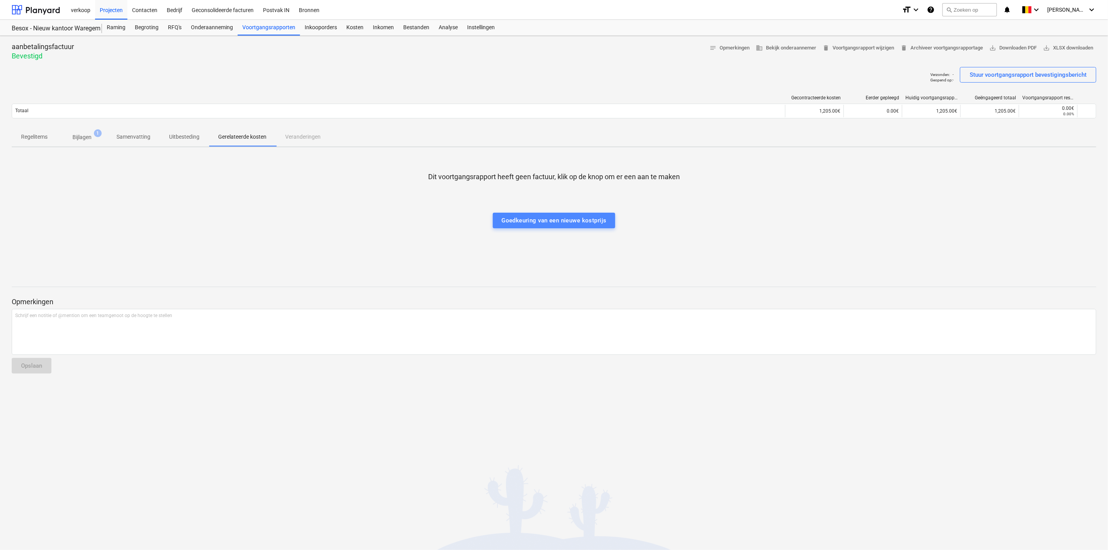
click at [570, 218] on div "Goedkeuring van een nieuwe kostprijs" at bounding box center [554, 220] width 105 height 10
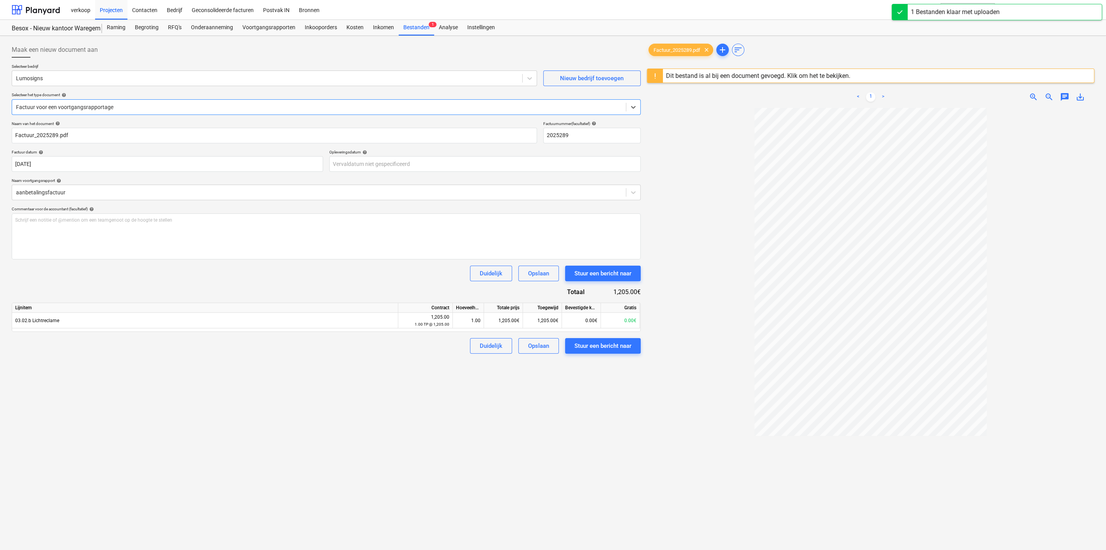
type input "2025289"
type input "[DATE]"
click at [604, 273] on div "Stuur een bericht naar" at bounding box center [602, 273] width 57 height 10
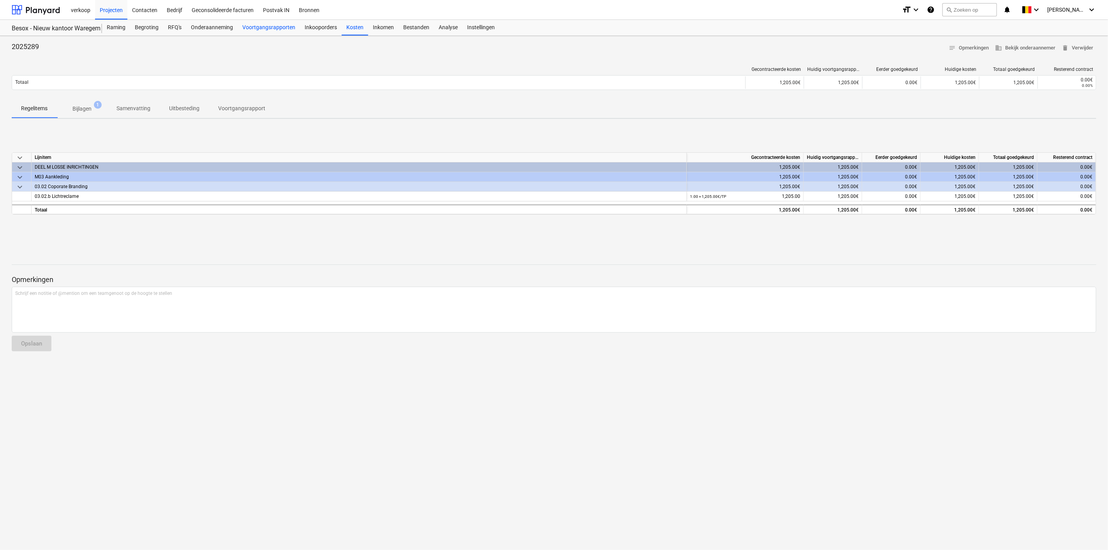
click at [268, 32] on div "Voortgangsrapporten" at bounding box center [269, 28] width 62 height 16
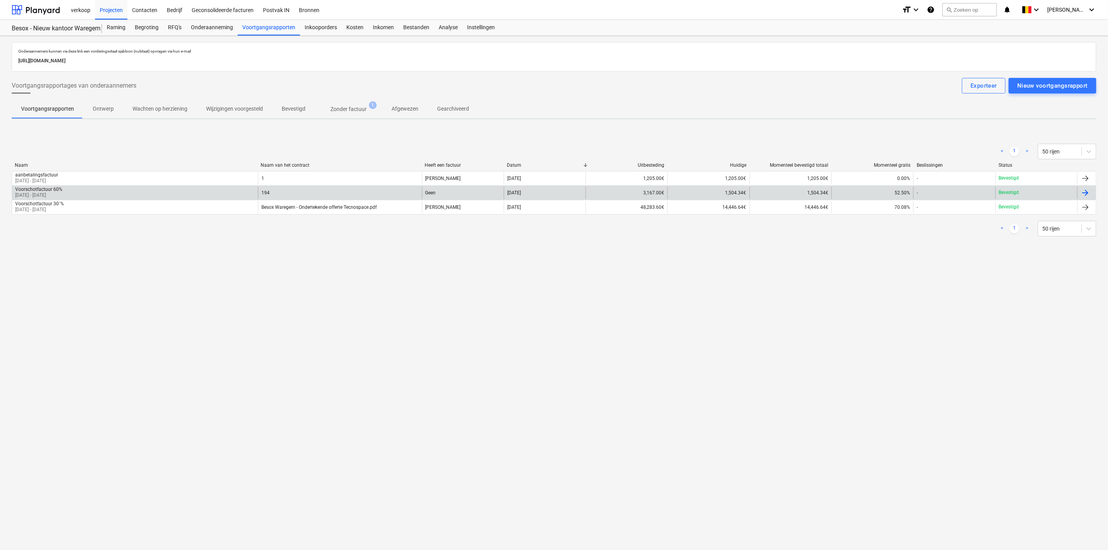
click at [308, 195] on div "194" at bounding box center [340, 193] width 164 height 12
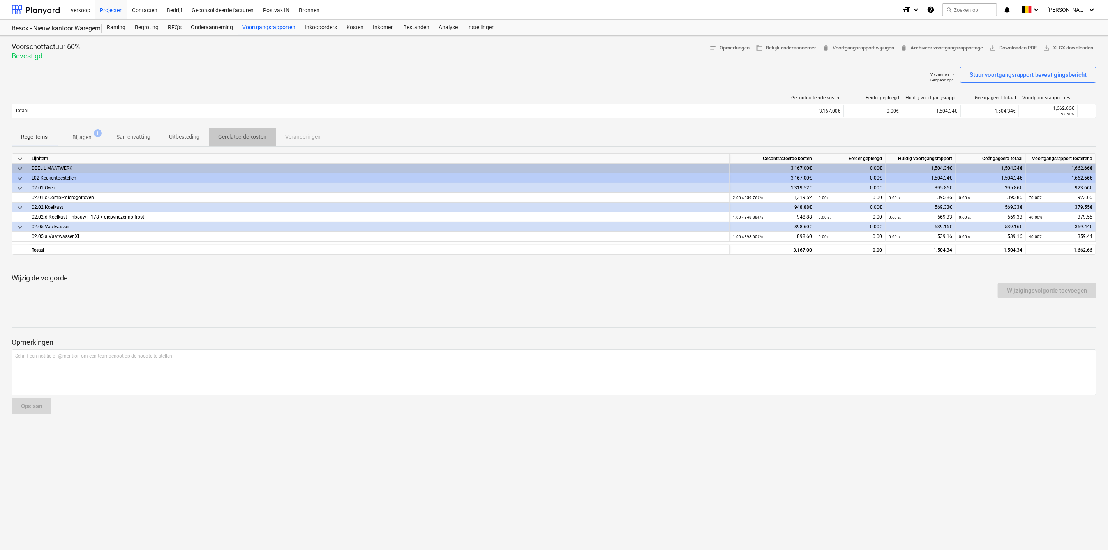
click at [257, 134] on p "Gerelateerde kosten" at bounding box center [242, 137] width 48 height 8
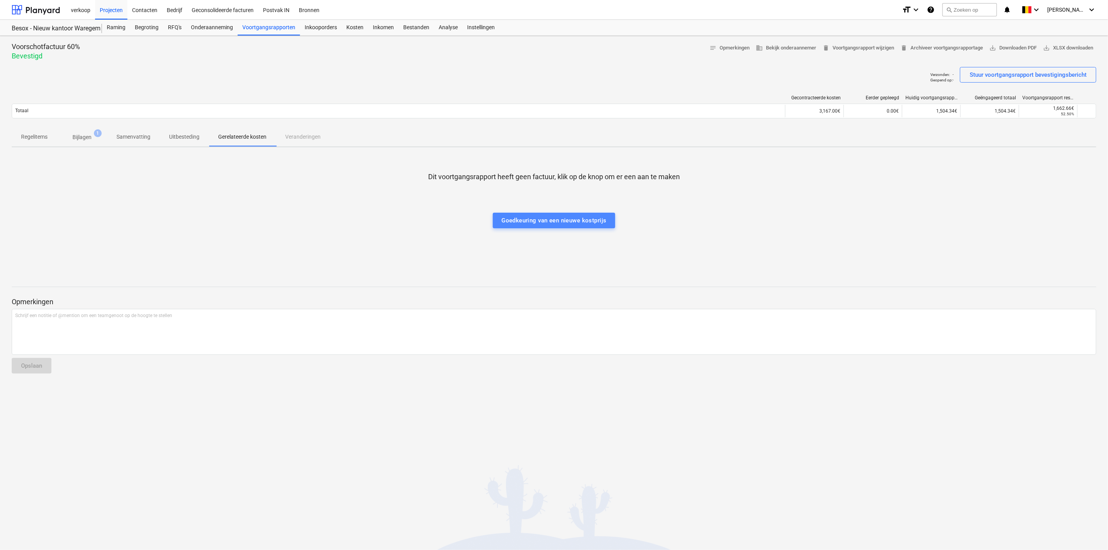
click at [553, 217] on div "Goedkeuring van een nieuwe kostprijs" at bounding box center [554, 220] width 105 height 10
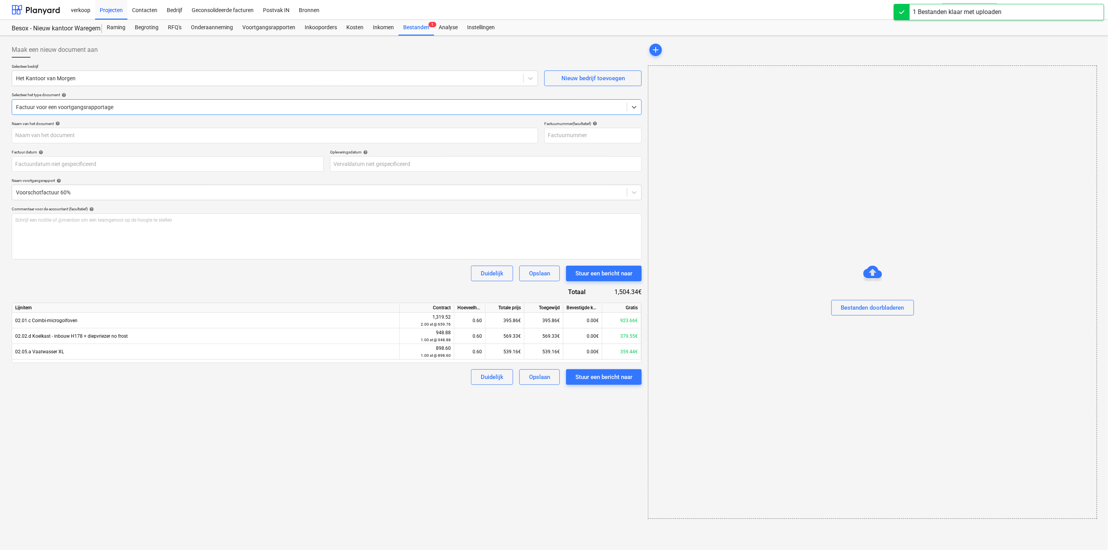
type input "FACTUUR_740000038_MEL_8EE4D3.PDF"
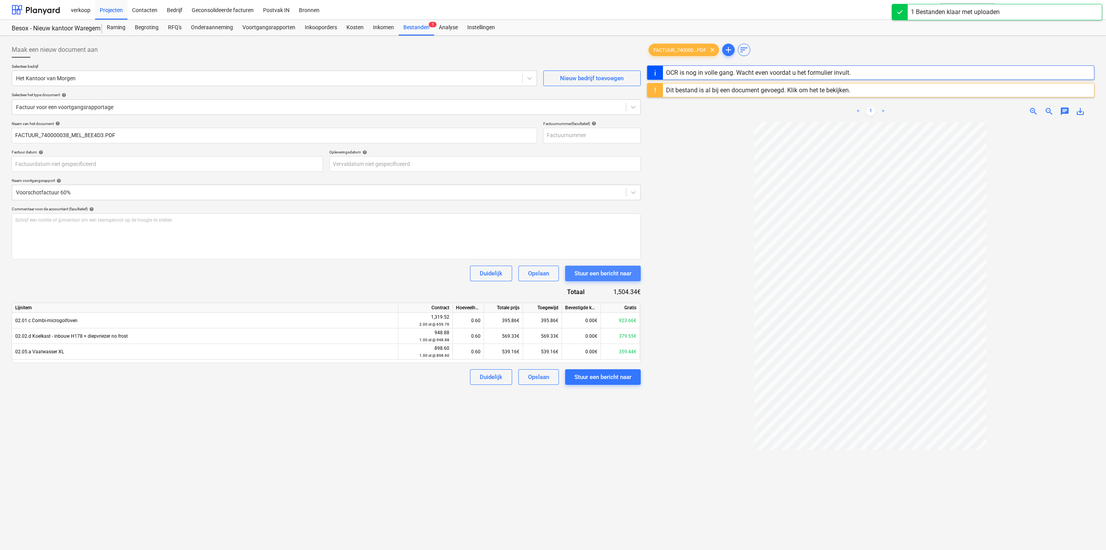
click at [614, 273] on div "Stuur een bericht naar" at bounding box center [602, 273] width 57 height 10
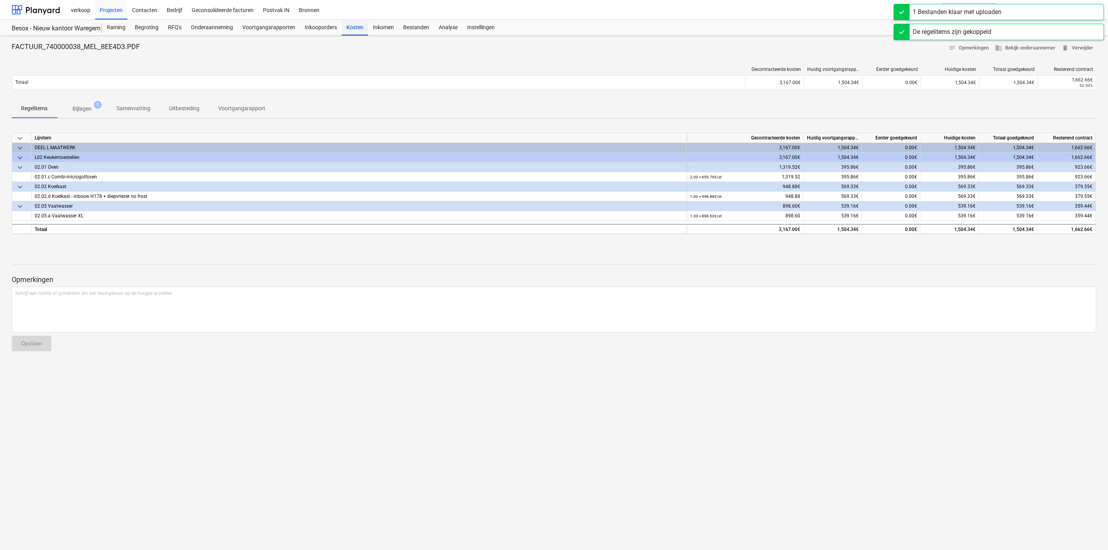
click at [359, 23] on div "Kosten" at bounding box center [355, 28] width 26 height 16
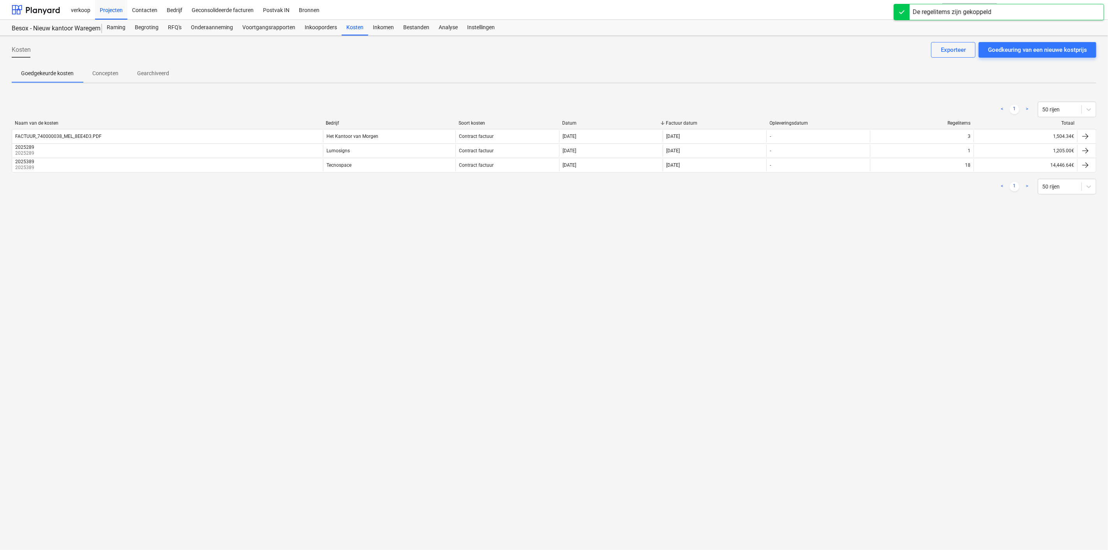
click at [301, 265] on div "Kosten Goedkeuring van een nieuwe kostprijs Exporteer Goedgekeurde kosten Conce…" at bounding box center [554, 293] width 1108 height 514
click at [311, 25] on div "Inkooporders" at bounding box center [321, 28] width 42 height 16
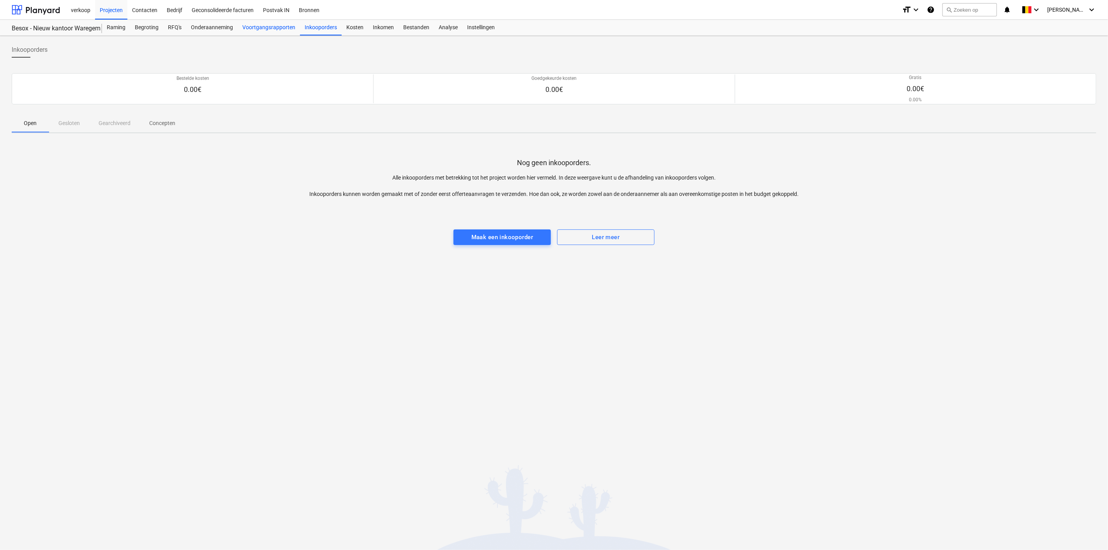
click at [273, 25] on div "Voortgangsrapporten" at bounding box center [269, 28] width 62 height 16
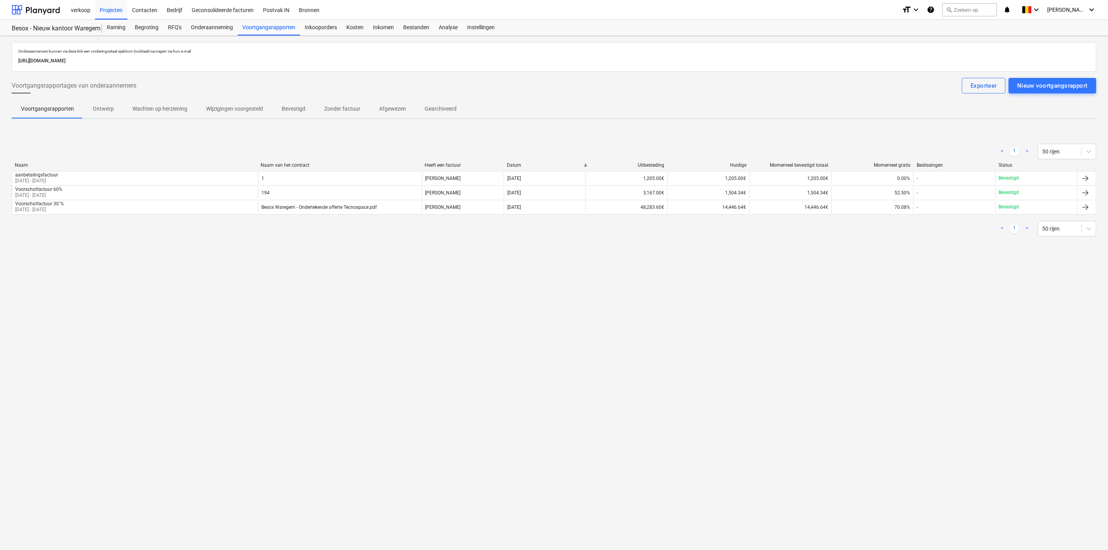
click at [293, 268] on div "Onderaannemers kunnen via deze link een vorderingsstaat sjabloon (nulstaat) opv…" at bounding box center [554, 293] width 1108 height 514
